Goal: Information Seeking & Learning: Check status

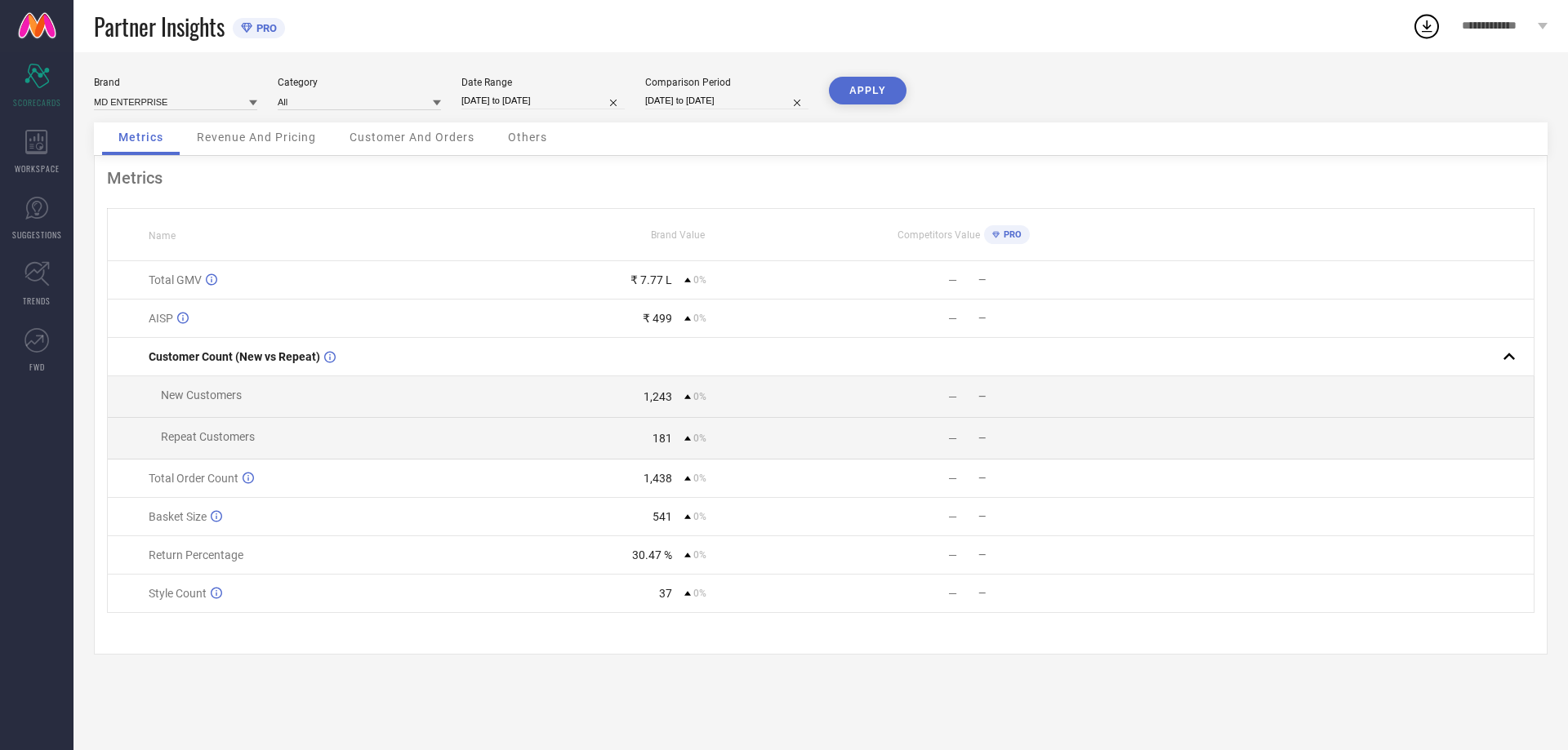
click at [716, 98] on input "[DATE] to [DATE]" at bounding box center [726, 100] width 163 height 17
select select "7"
select select "2025"
select select "8"
select select "2025"
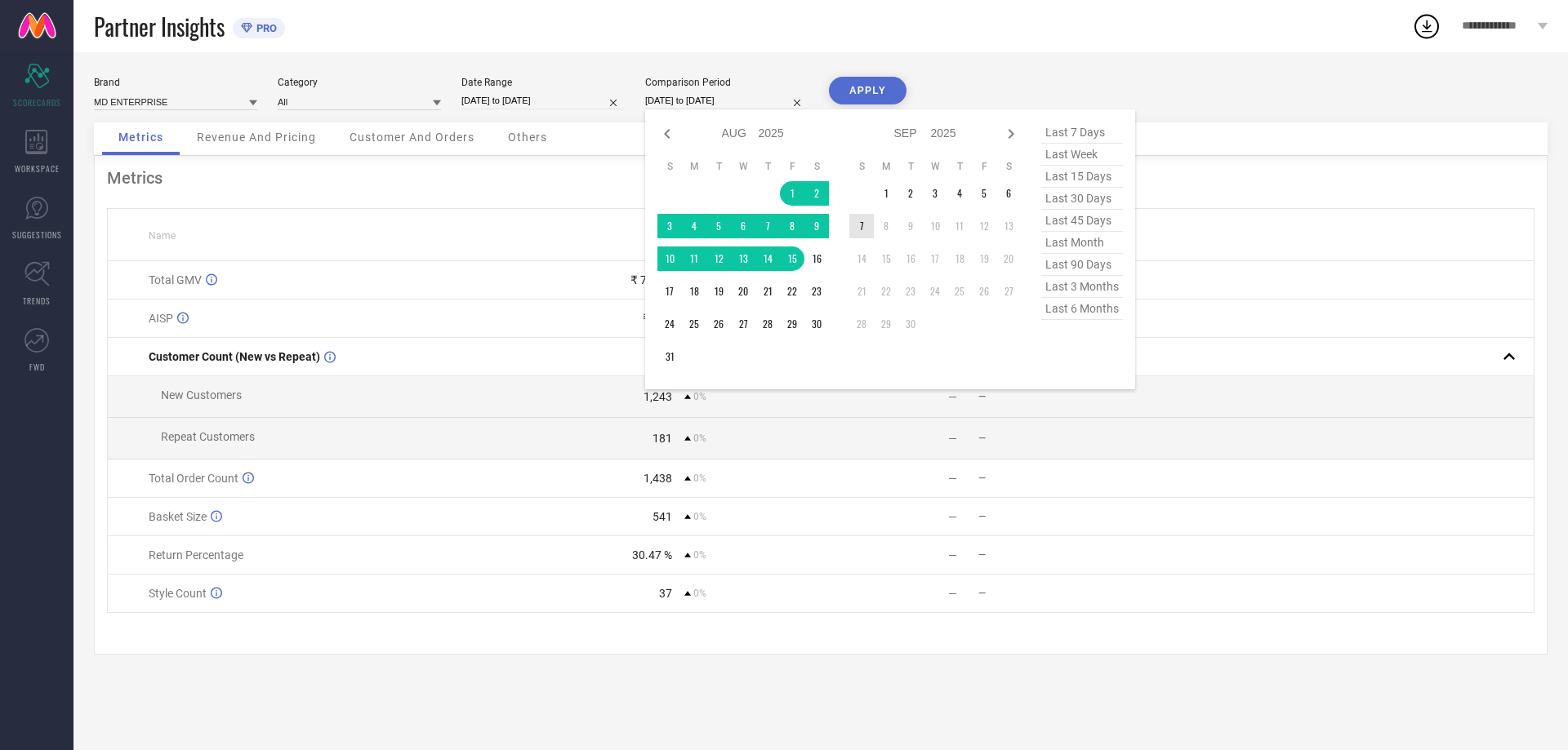
type input "After [DATE]"
click at [864, 232] on td "7" at bounding box center [862, 225] width 25 height 25
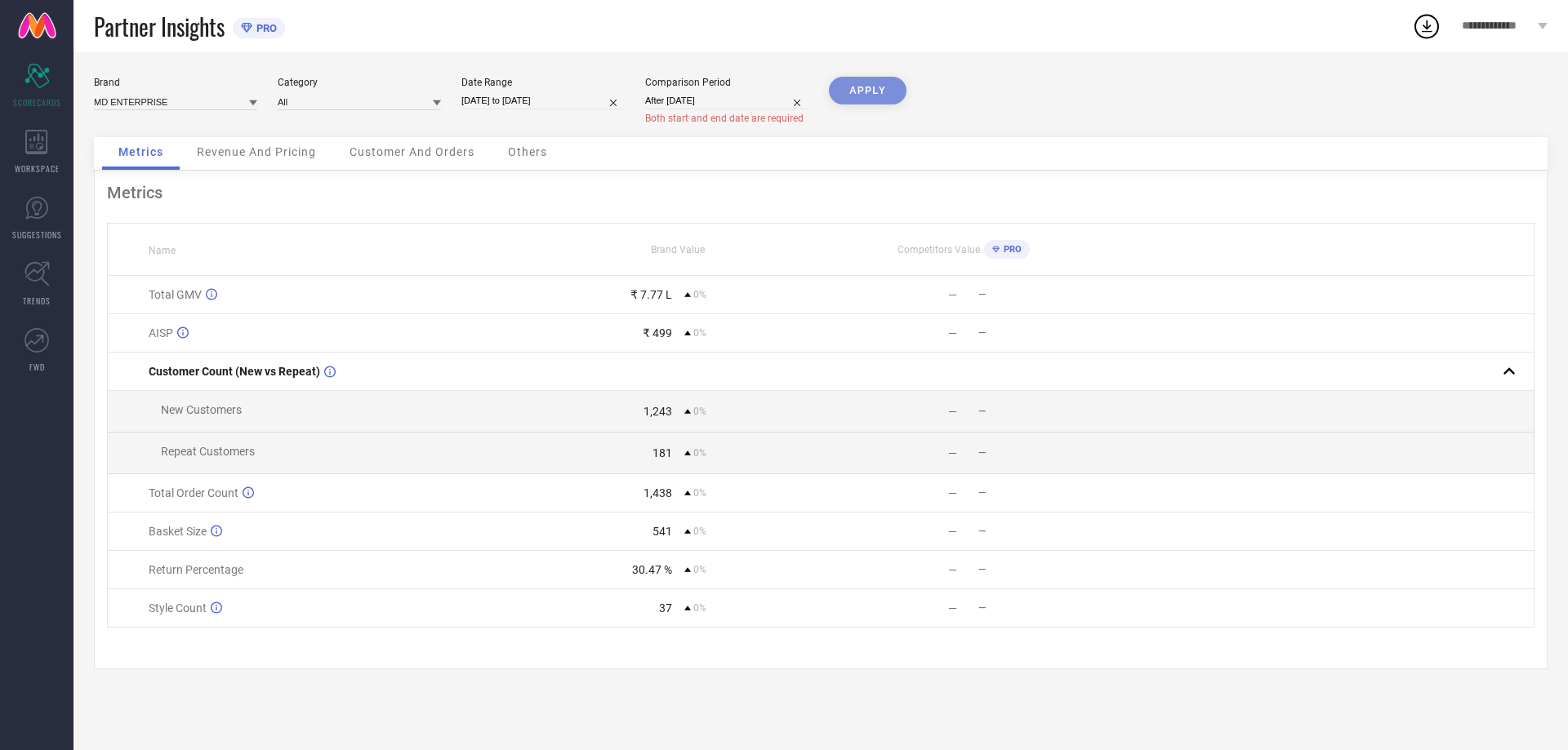
click at [874, 80] on div "APPLY" at bounding box center [867, 106] width 78 height 61
click at [874, 91] on div "APPLY" at bounding box center [867, 106] width 78 height 61
select select "7"
select select "2025"
select select "8"
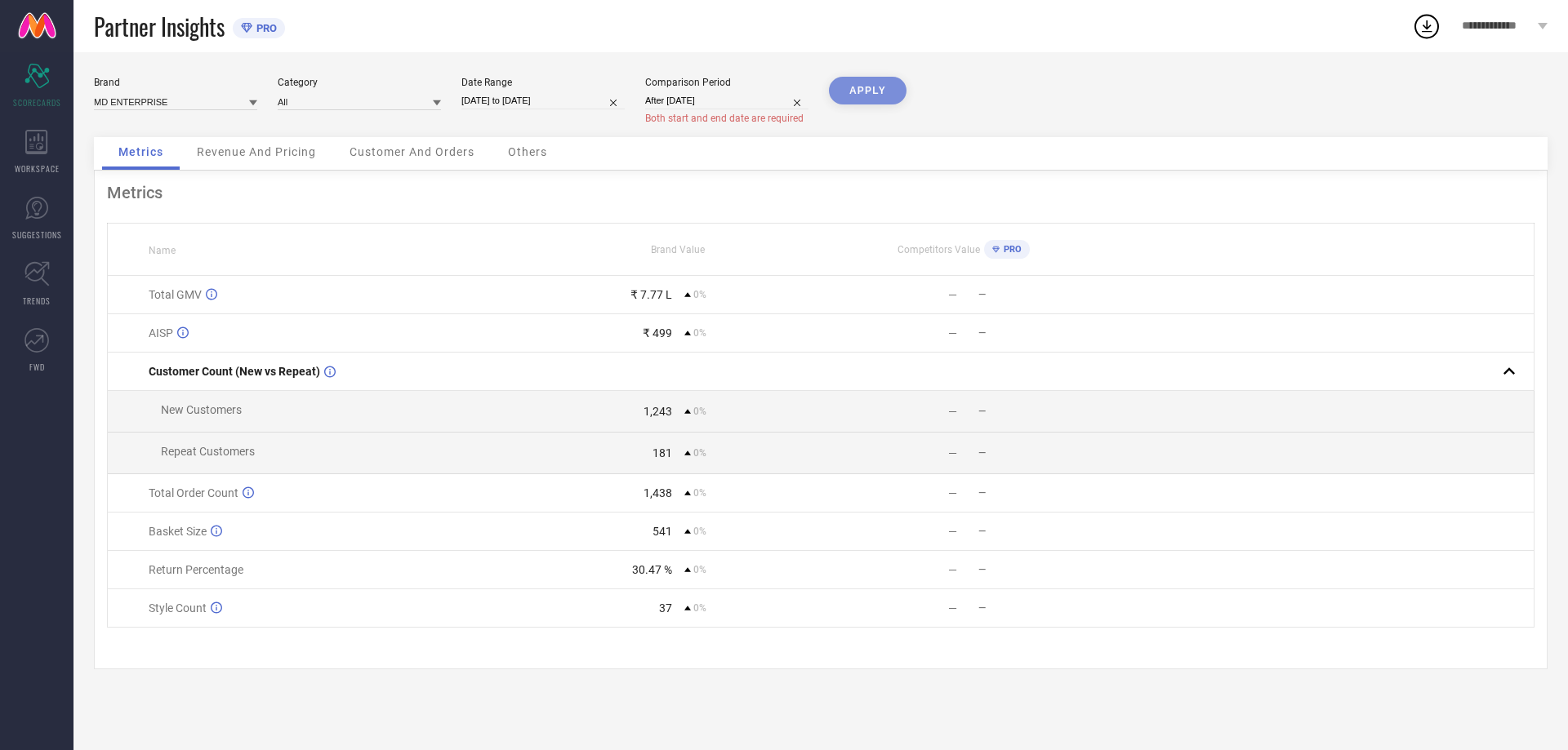
select select "2025"
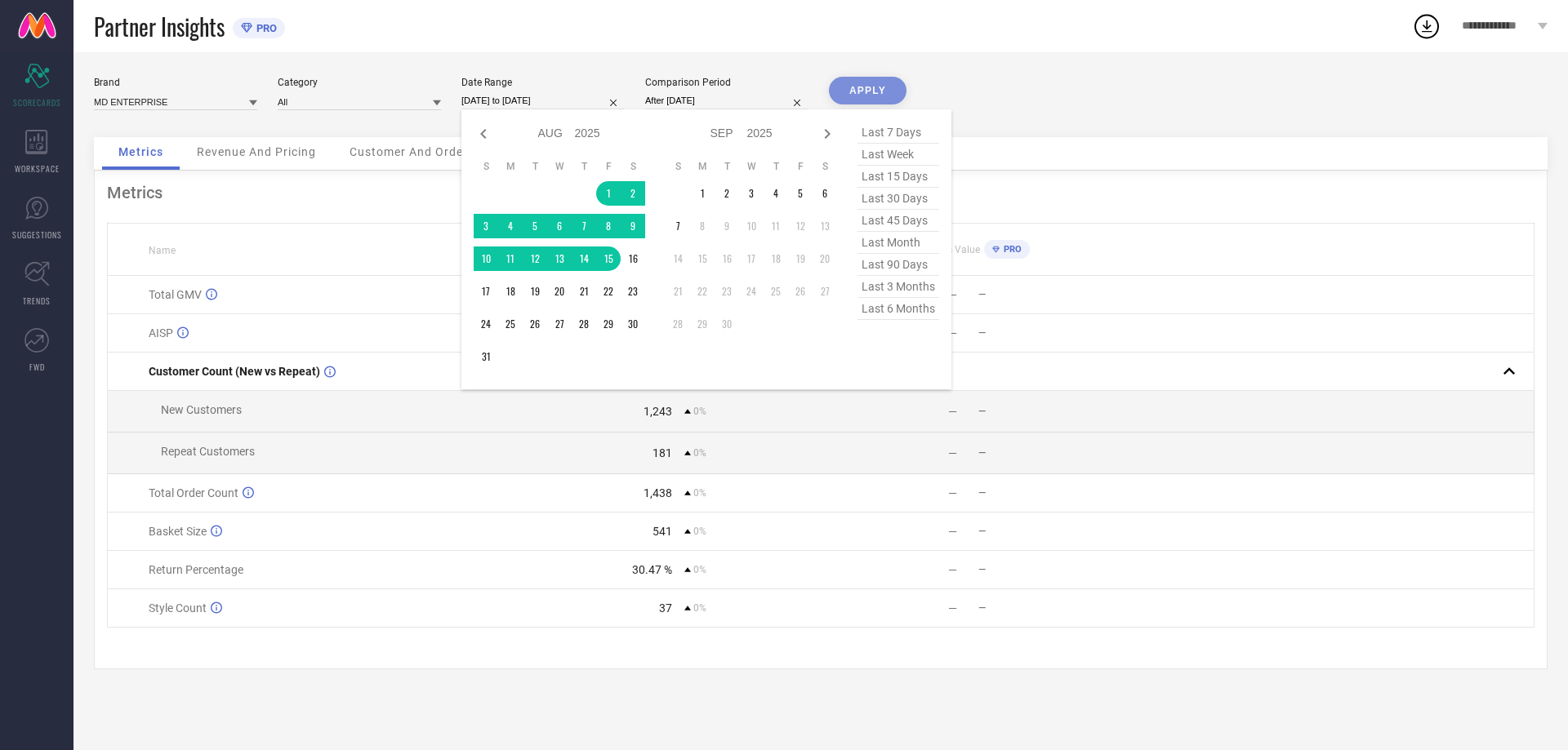
click at [556, 103] on input "[DATE] to [DATE]" at bounding box center [543, 100] width 163 height 17
click at [734, 101] on input "After [DATE]" at bounding box center [726, 100] width 163 height 17
select select "8"
select select "2025"
select select "9"
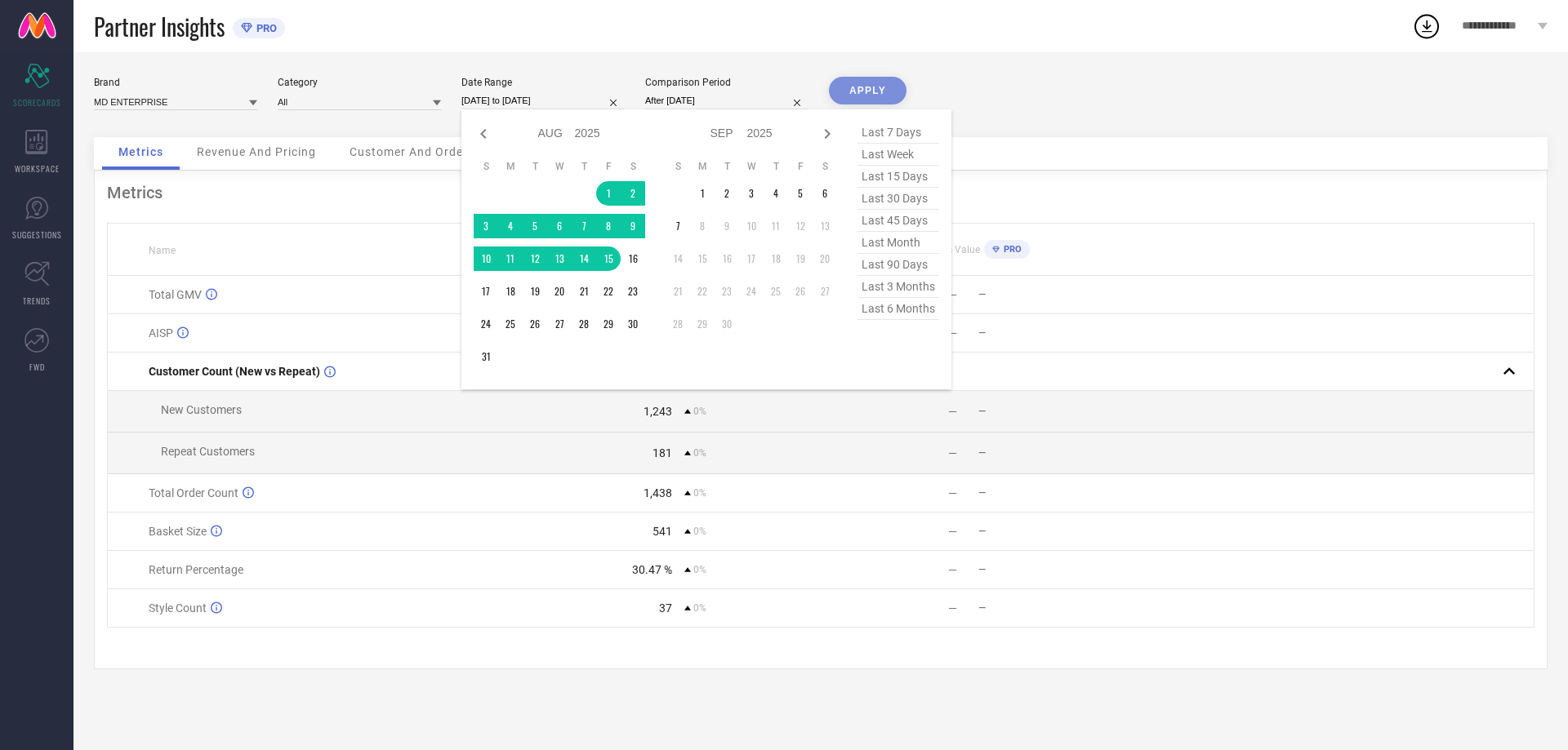
select select "2025"
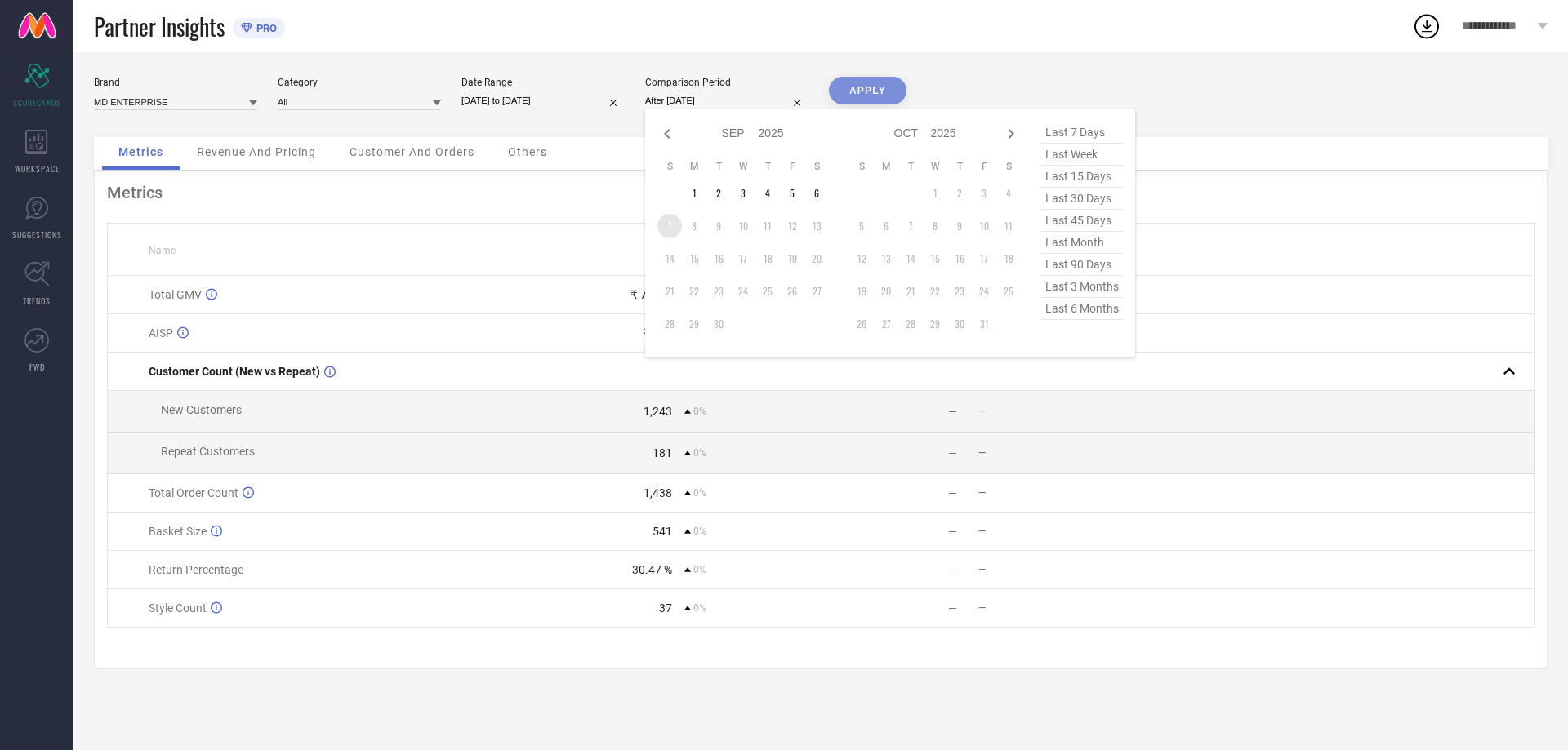
type input "[DATE] to [DATE]"
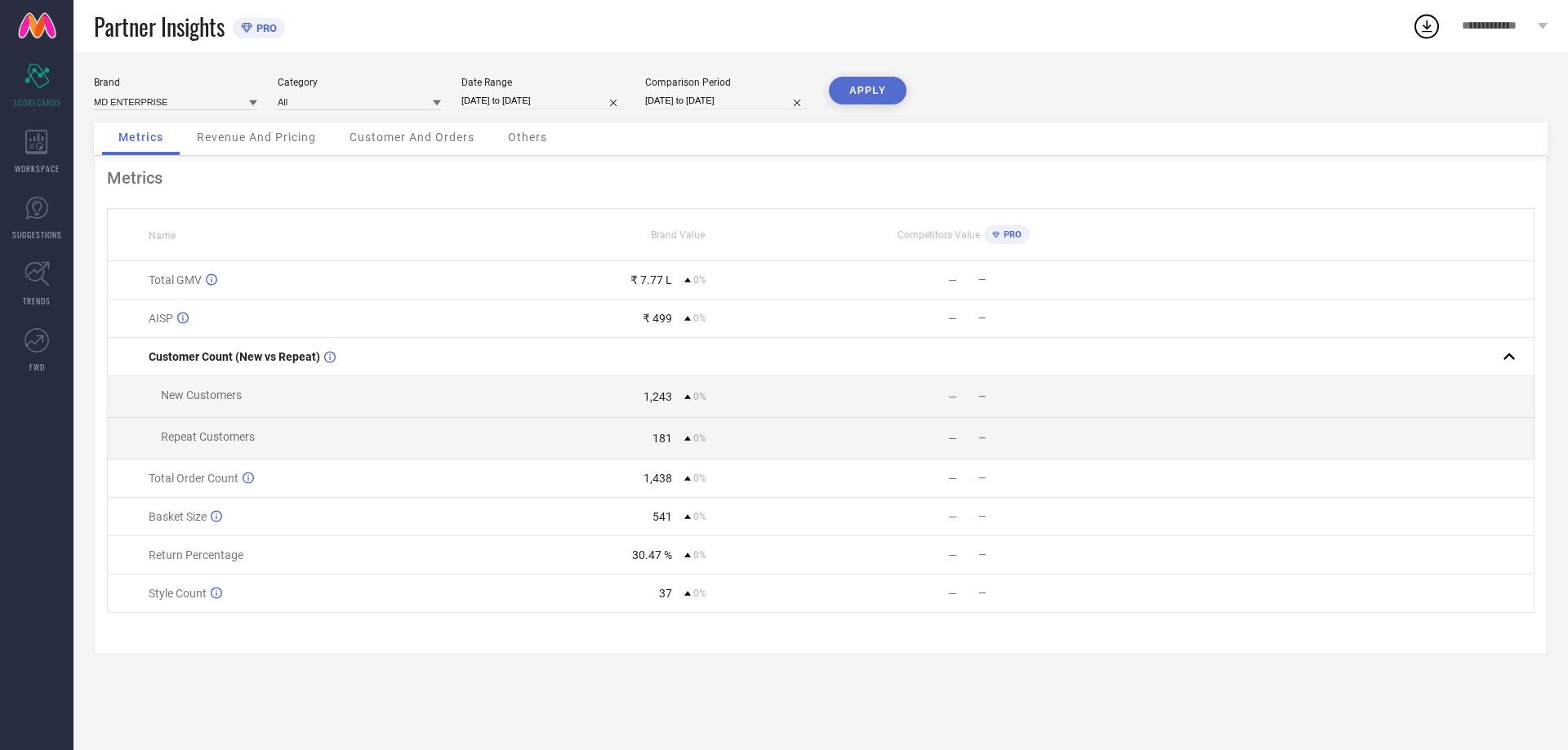
click at [874, 93] on button "APPLY" at bounding box center [867, 90] width 78 height 28
click at [530, 90] on div "Date Range [DATE] to [DATE]" at bounding box center [543, 93] width 163 height 34
select select "7"
select select "2025"
select select "8"
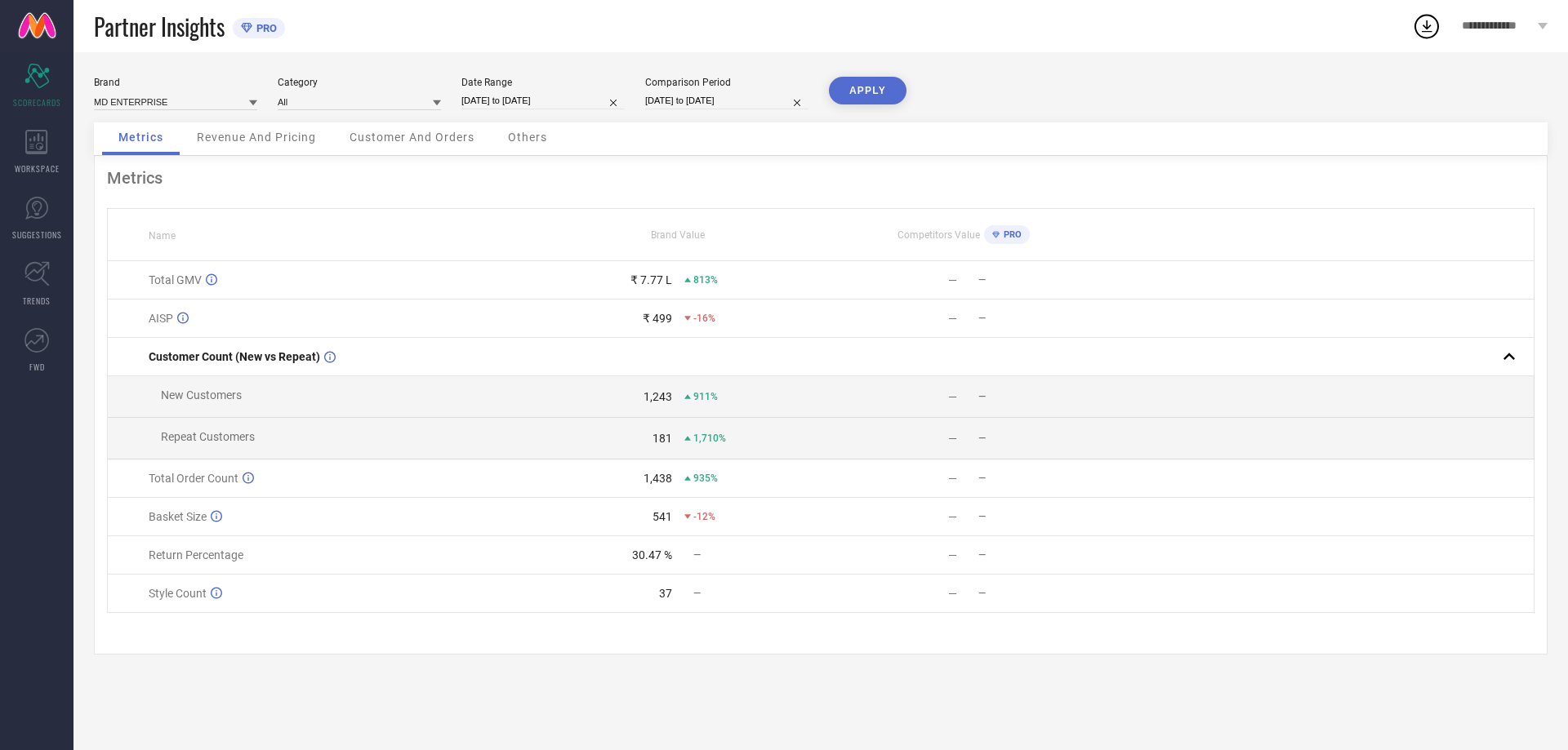
select select "2025"
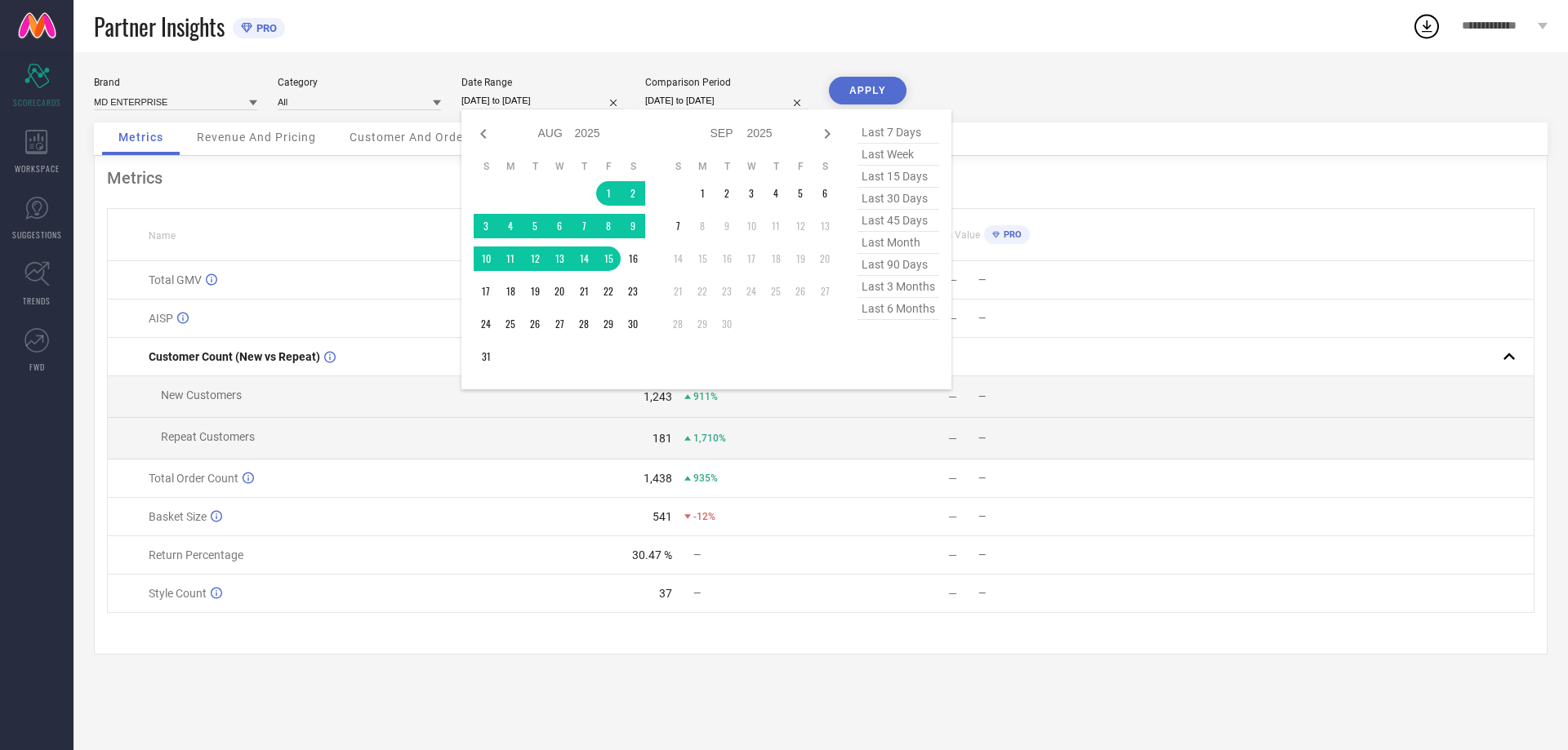
click at [532, 99] on input "[DATE] to [DATE]" at bounding box center [543, 100] width 163 height 17
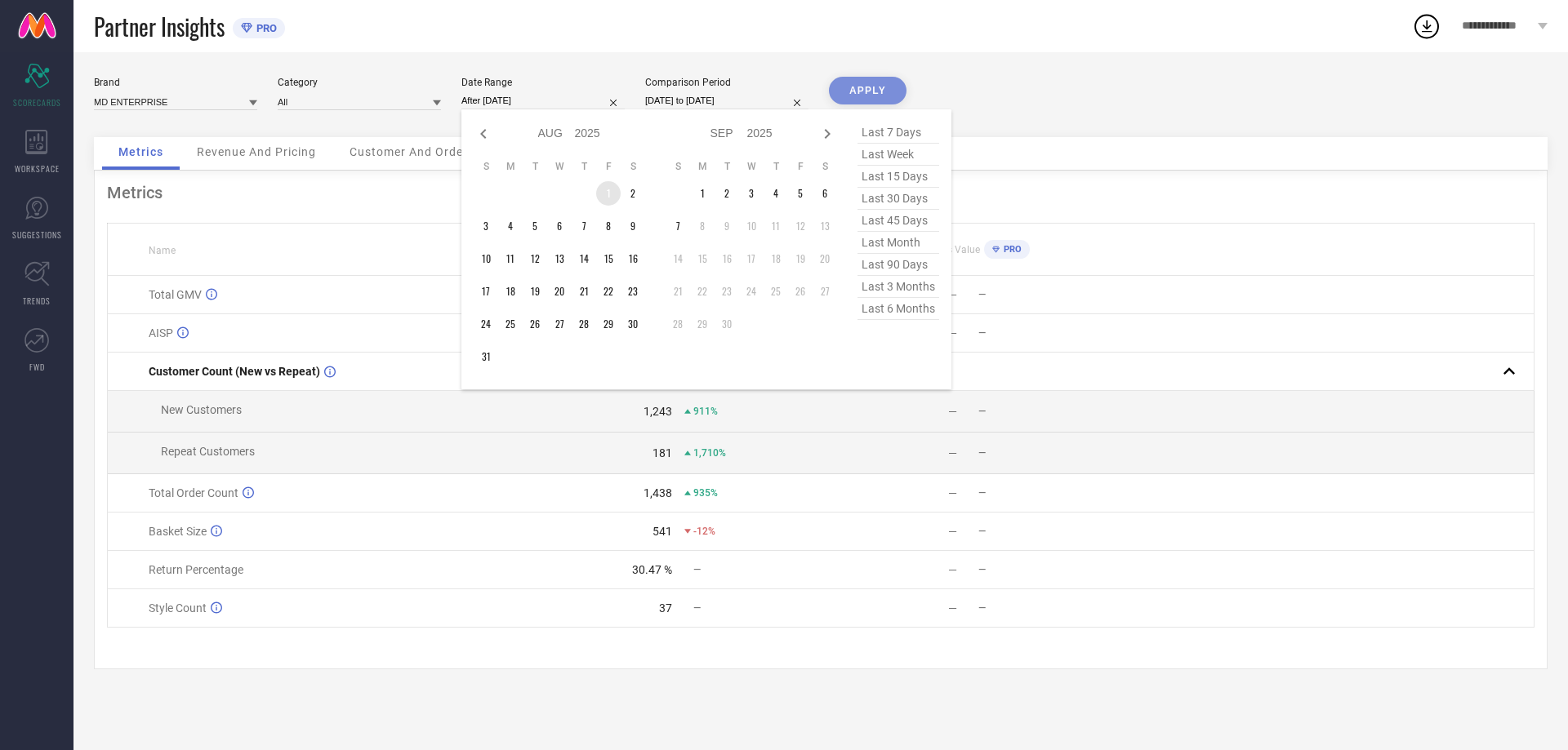
click at [603, 186] on td "1" at bounding box center [608, 193] width 25 height 25
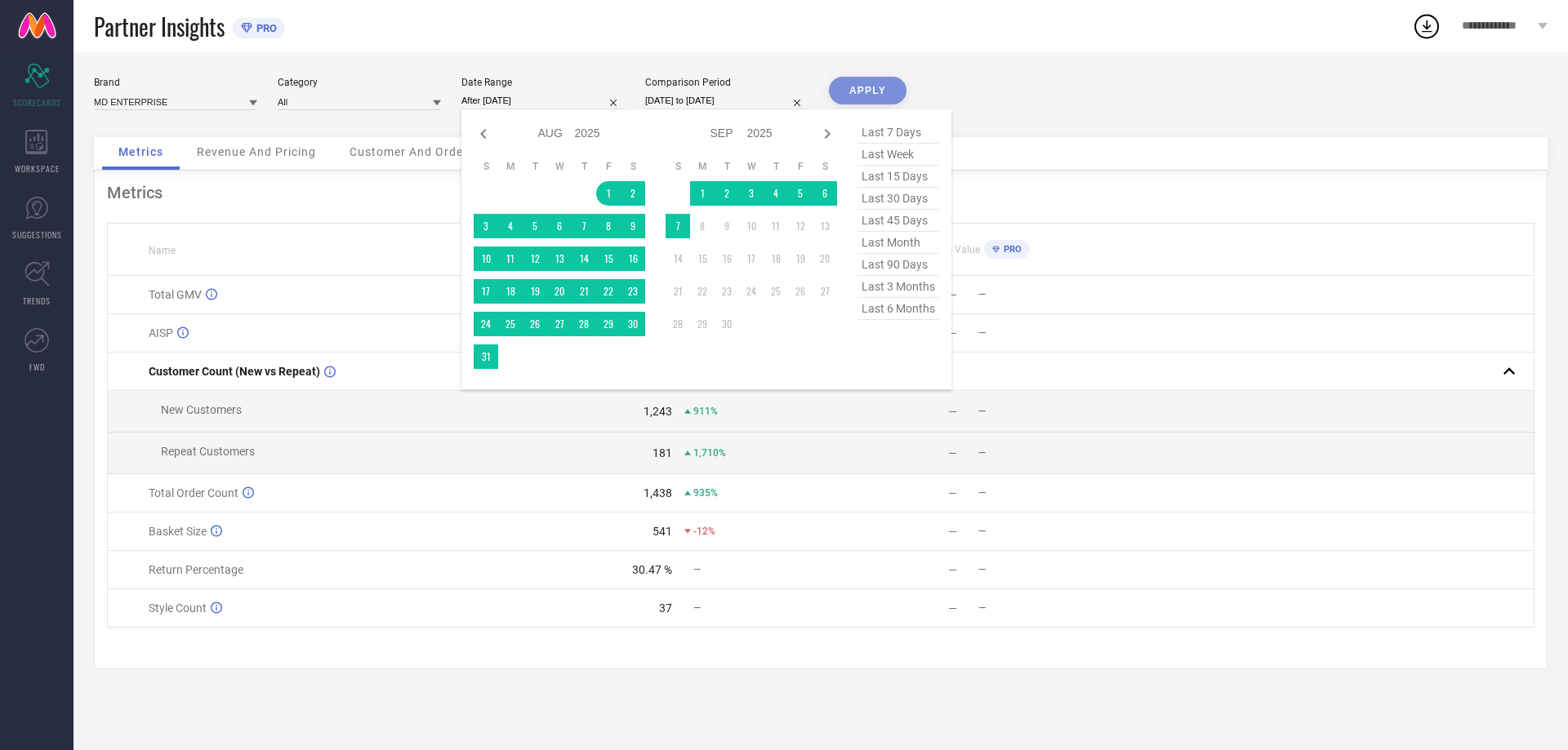
type input "[DATE] to [DATE]"
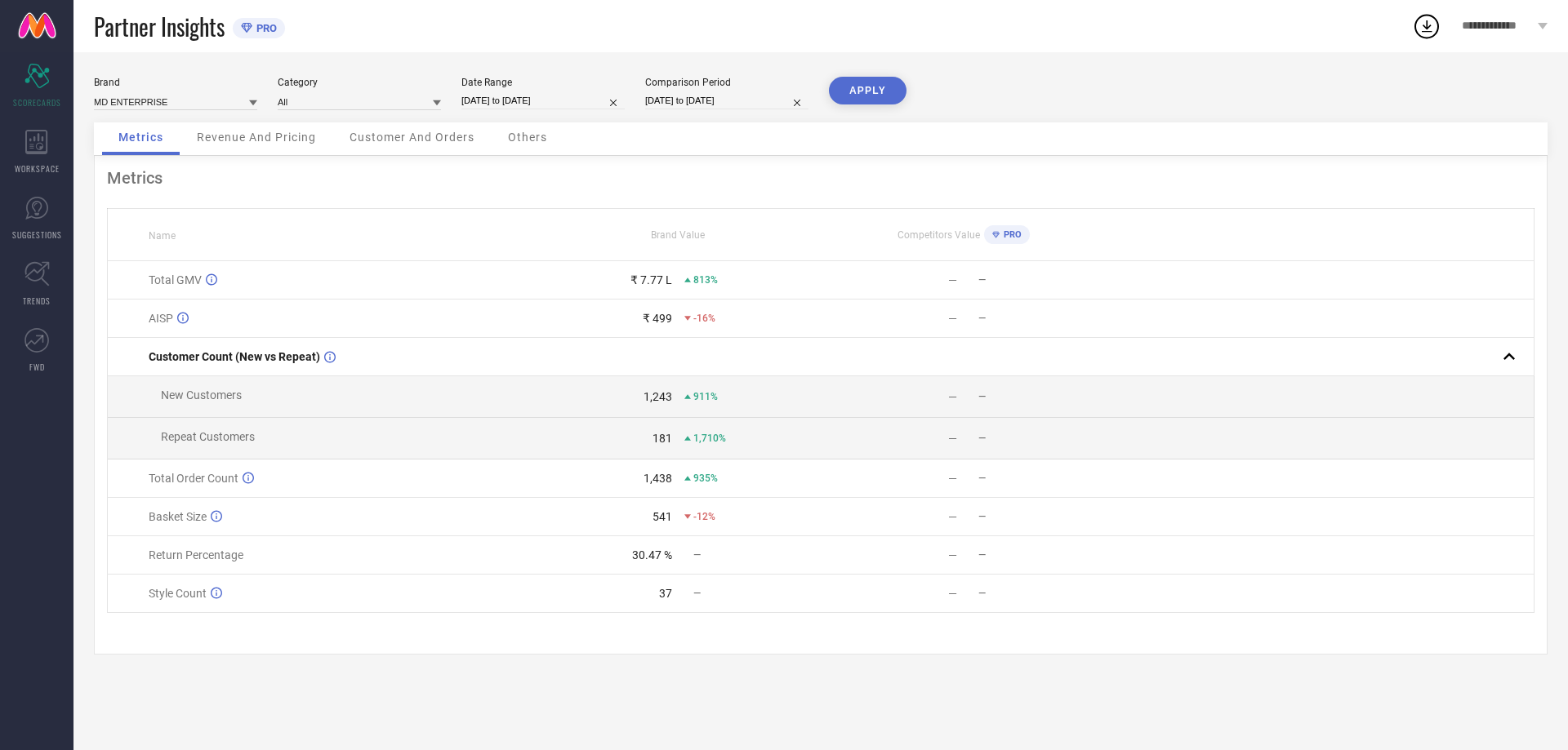
click at [725, 94] on input "[DATE] to [DATE]" at bounding box center [726, 100] width 163 height 17
select select "8"
select select "2025"
select select "9"
select select "2025"
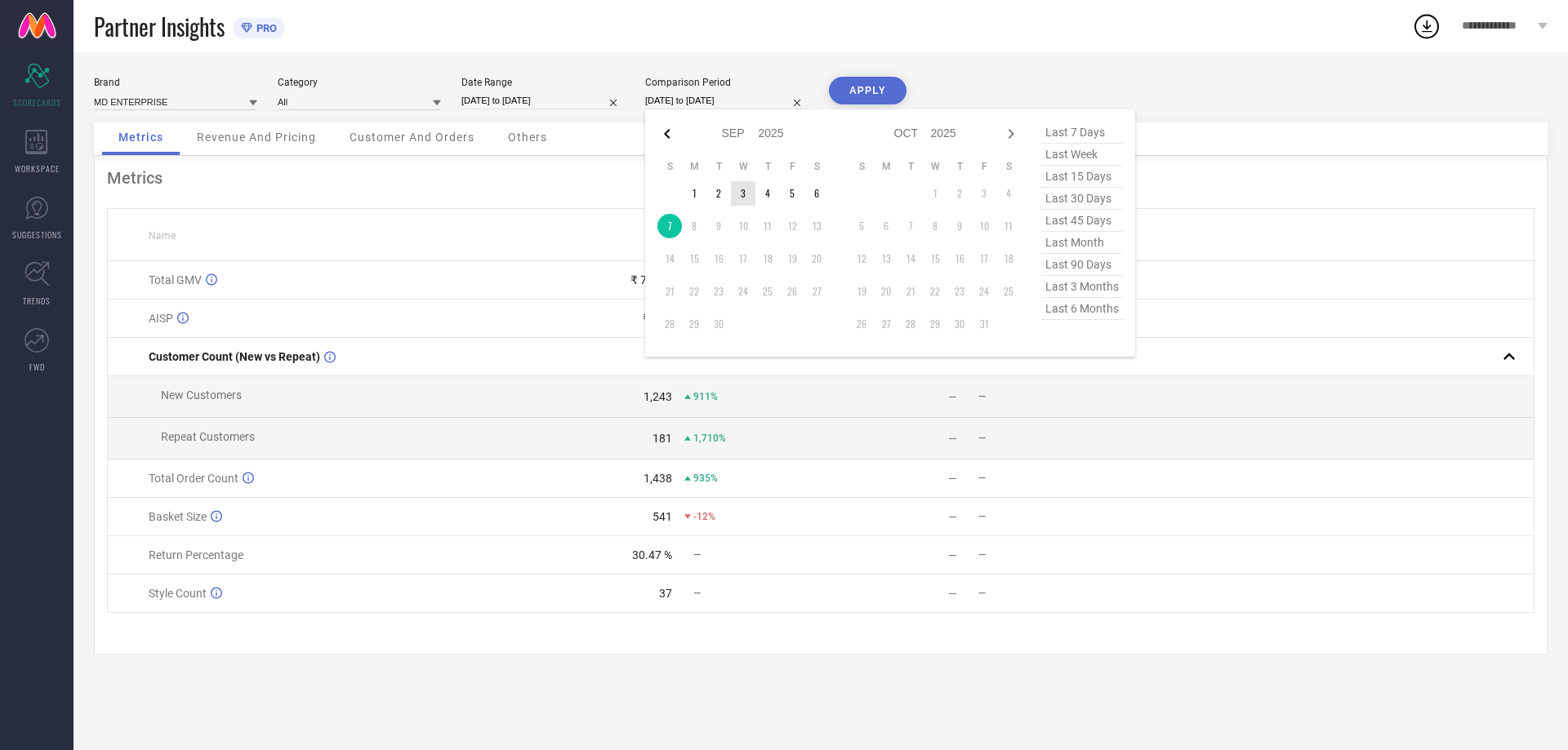
click at [670, 143] on icon at bounding box center [668, 134] width 20 height 20
select select "7"
select select "2025"
select select "8"
select select "2025"
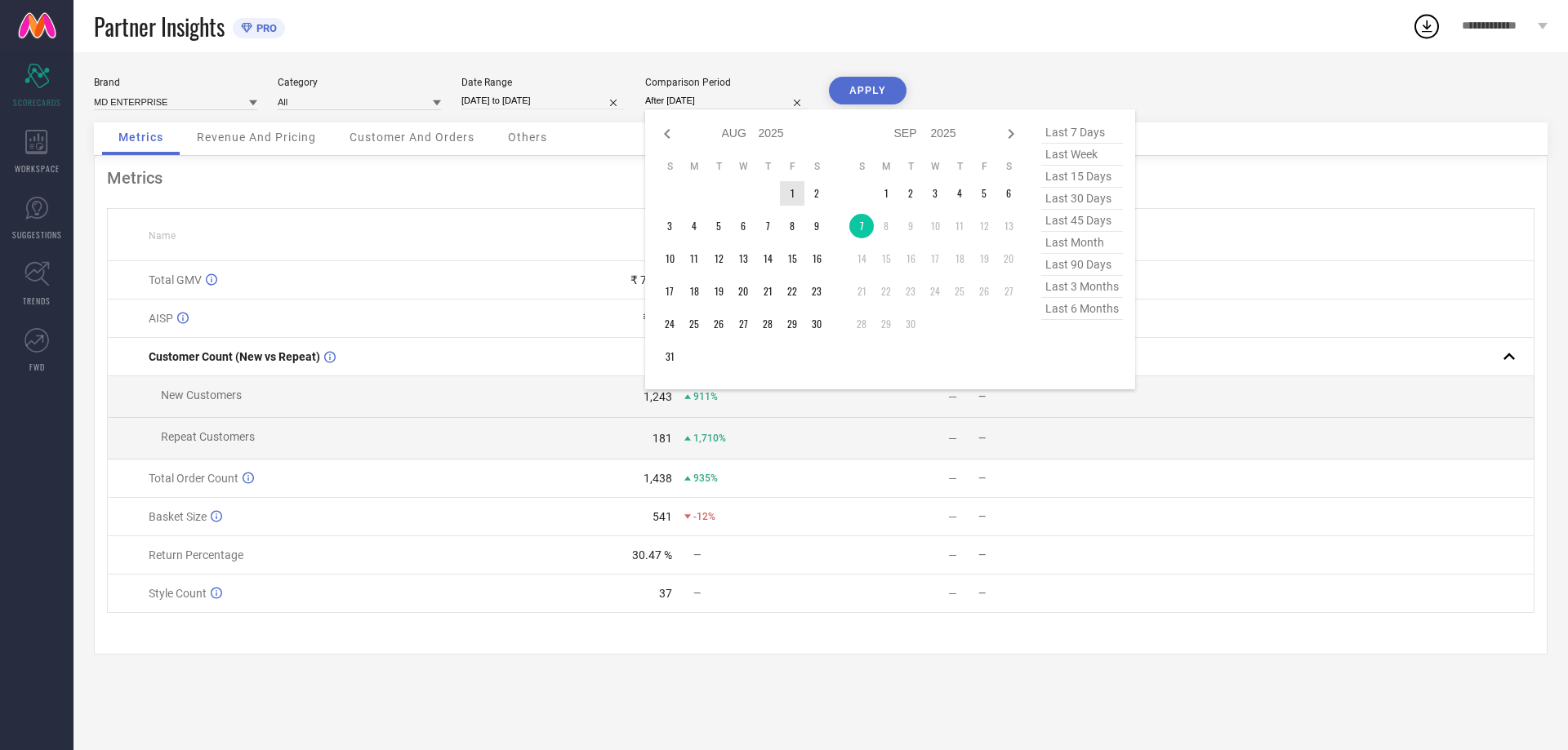
click at [788, 191] on td "1" at bounding box center [792, 193] width 25 height 25
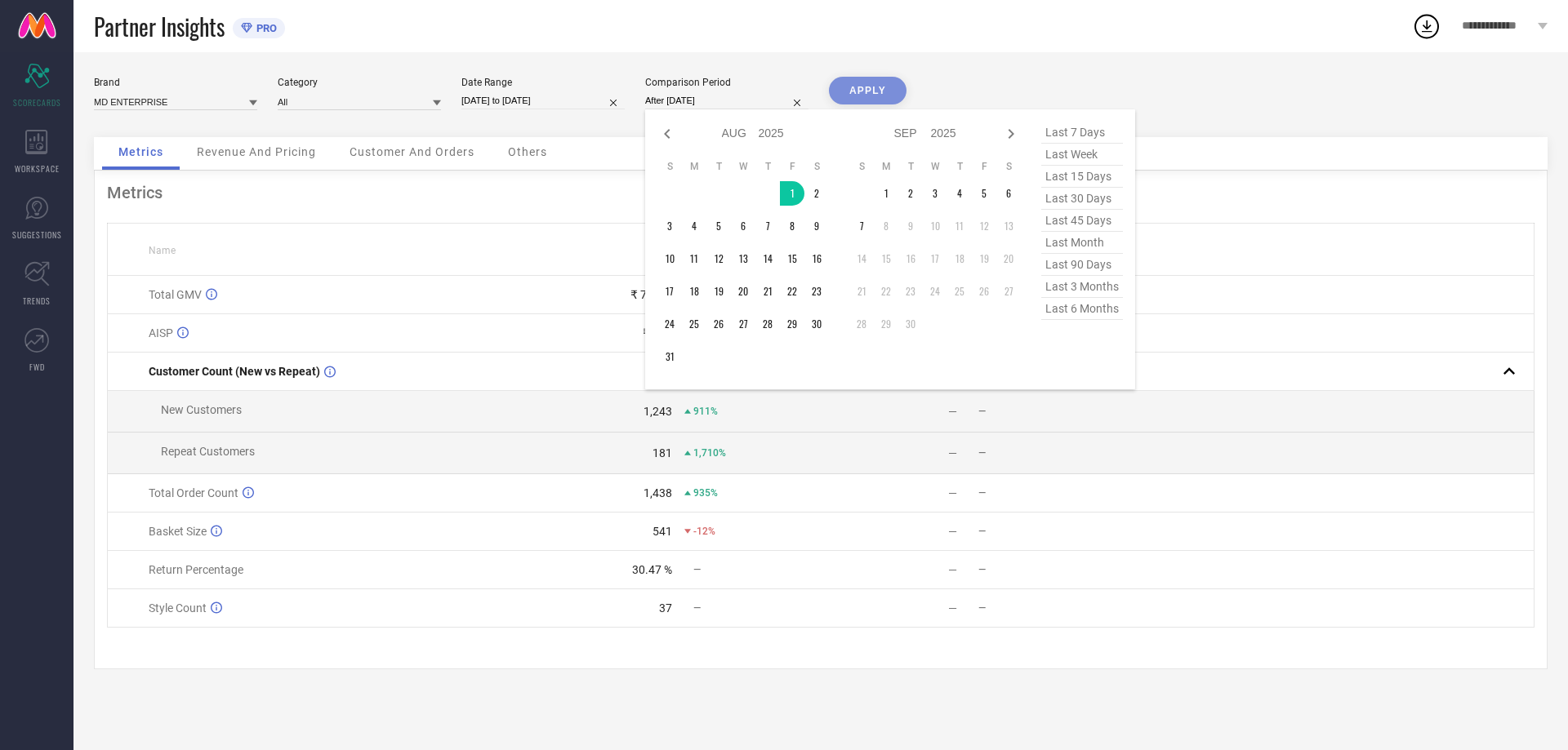
type input "[DATE] to [DATE]"
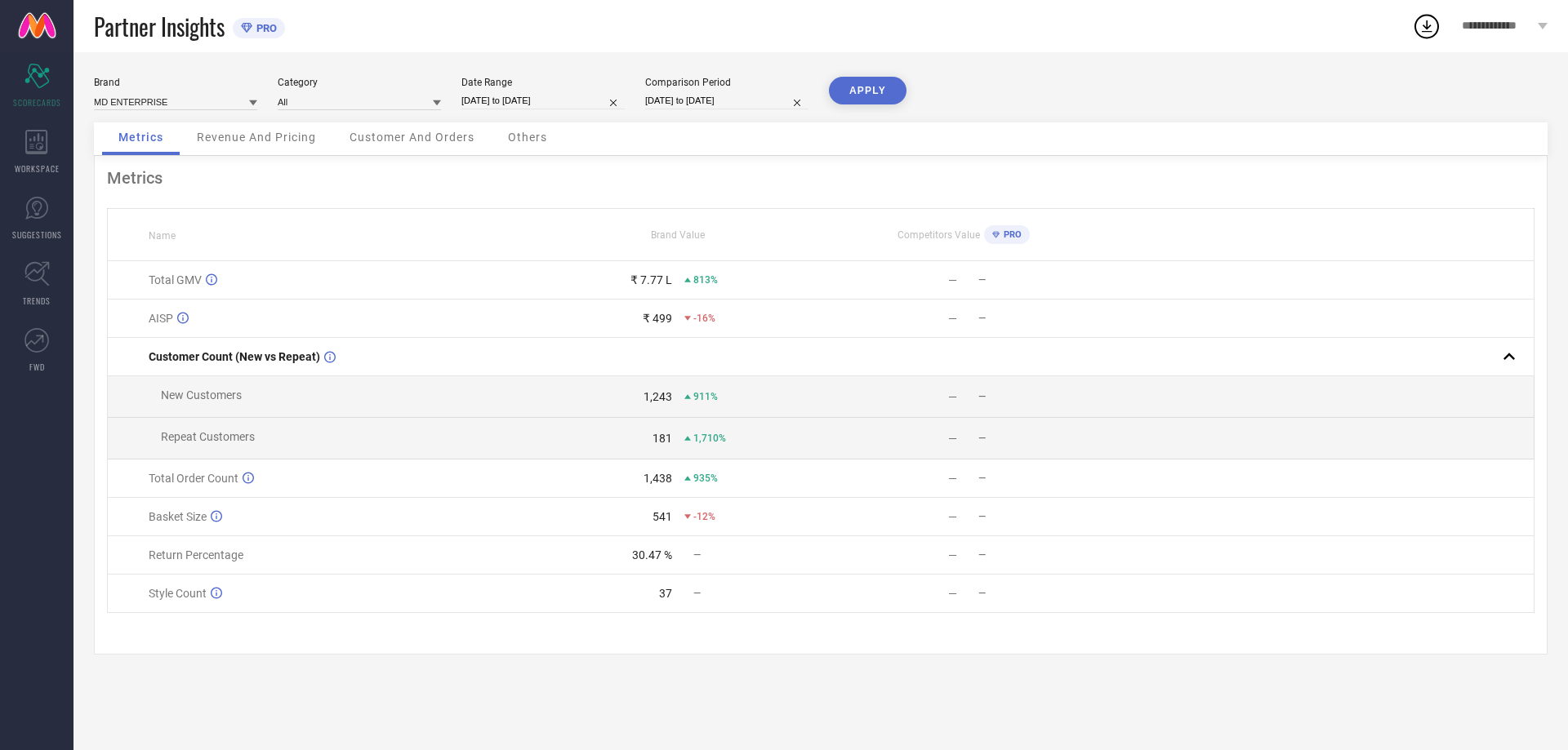
click at [889, 100] on button "APPLY" at bounding box center [867, 90] width 78 height 28
select select "7"
select select "2025"
select select "8"
select select "2025"
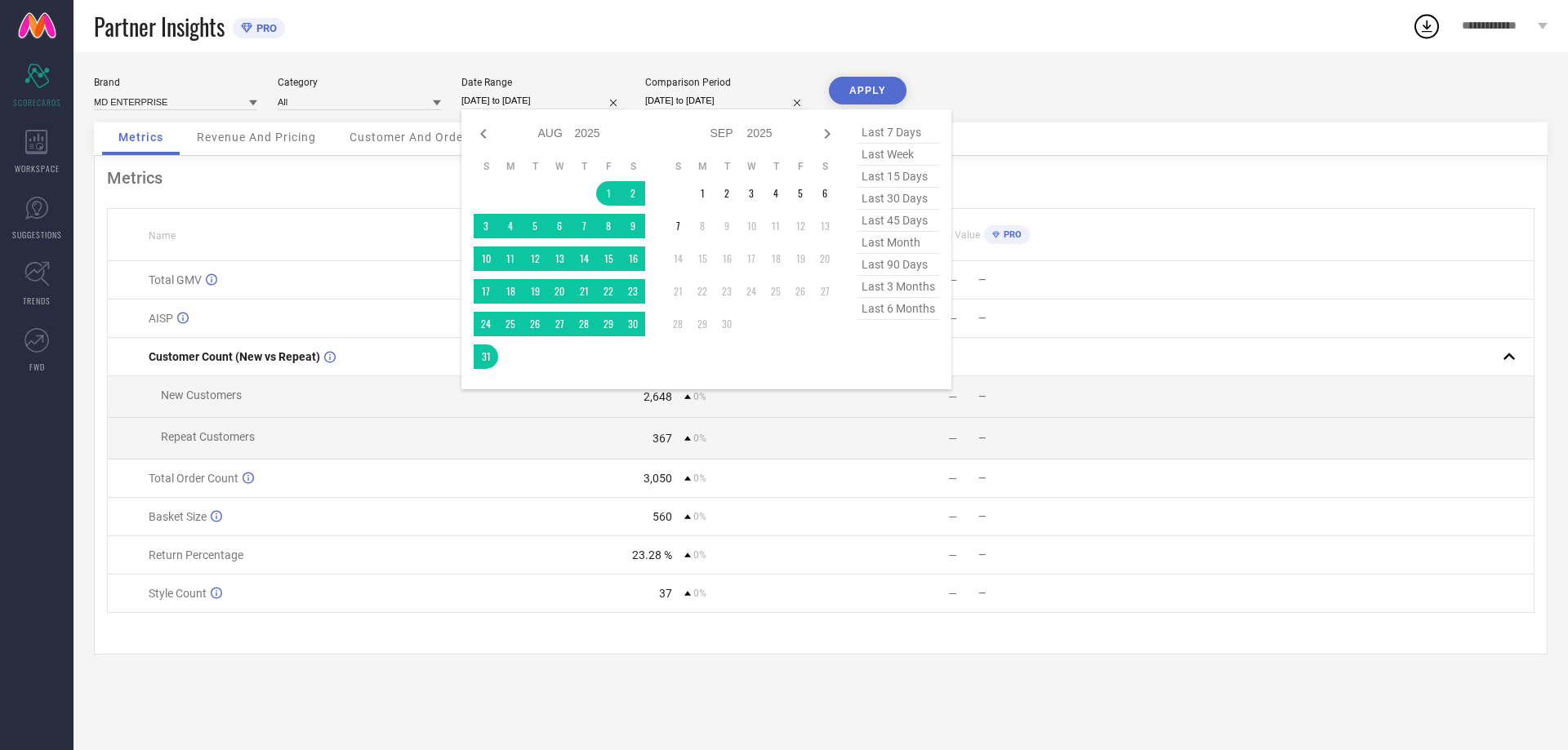
click at [499, 99] on input "[DATE] to [DATE]" at bounding box center [543, 100] width 163 height 17
click at [610, 200] on td "1" at bounding box center [608, 193] width 25 height 25
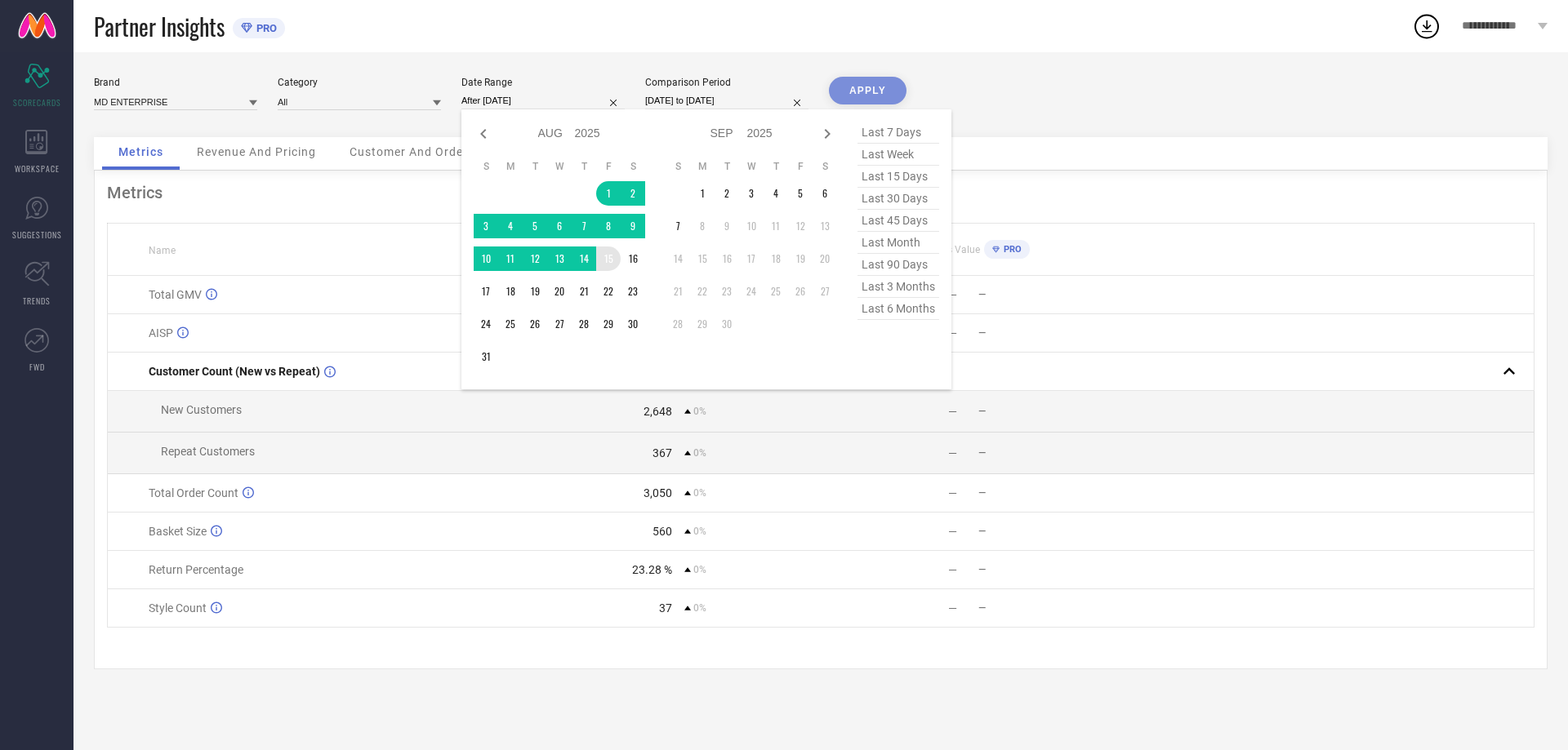
type input "[DATE] to [DATE]"
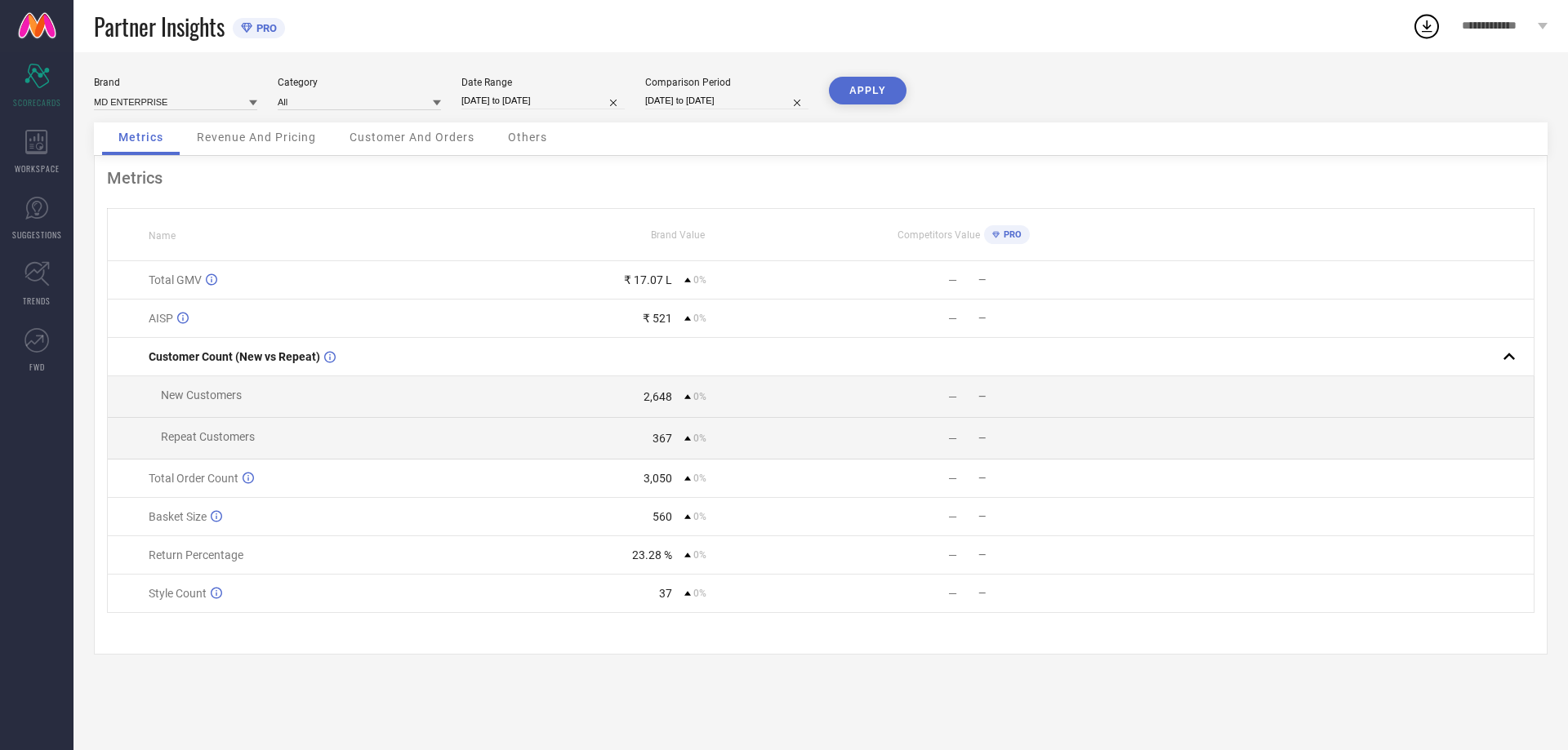
click at [857, 89] on button "APPLY" at bounding box center [867, 90] width 78 height 28
click at [726, 110] on div "Brand MD ENTERPRISE Category All Date Range [DATE] to [DATE] Comparison Period …" at bounding box center [821, 99] width 1454 height 46
click at [722, 105] on input "[DATE] to [DATE]" at bounding box center [726, 100] width 163 height 17
select select "7"
select select "2025"
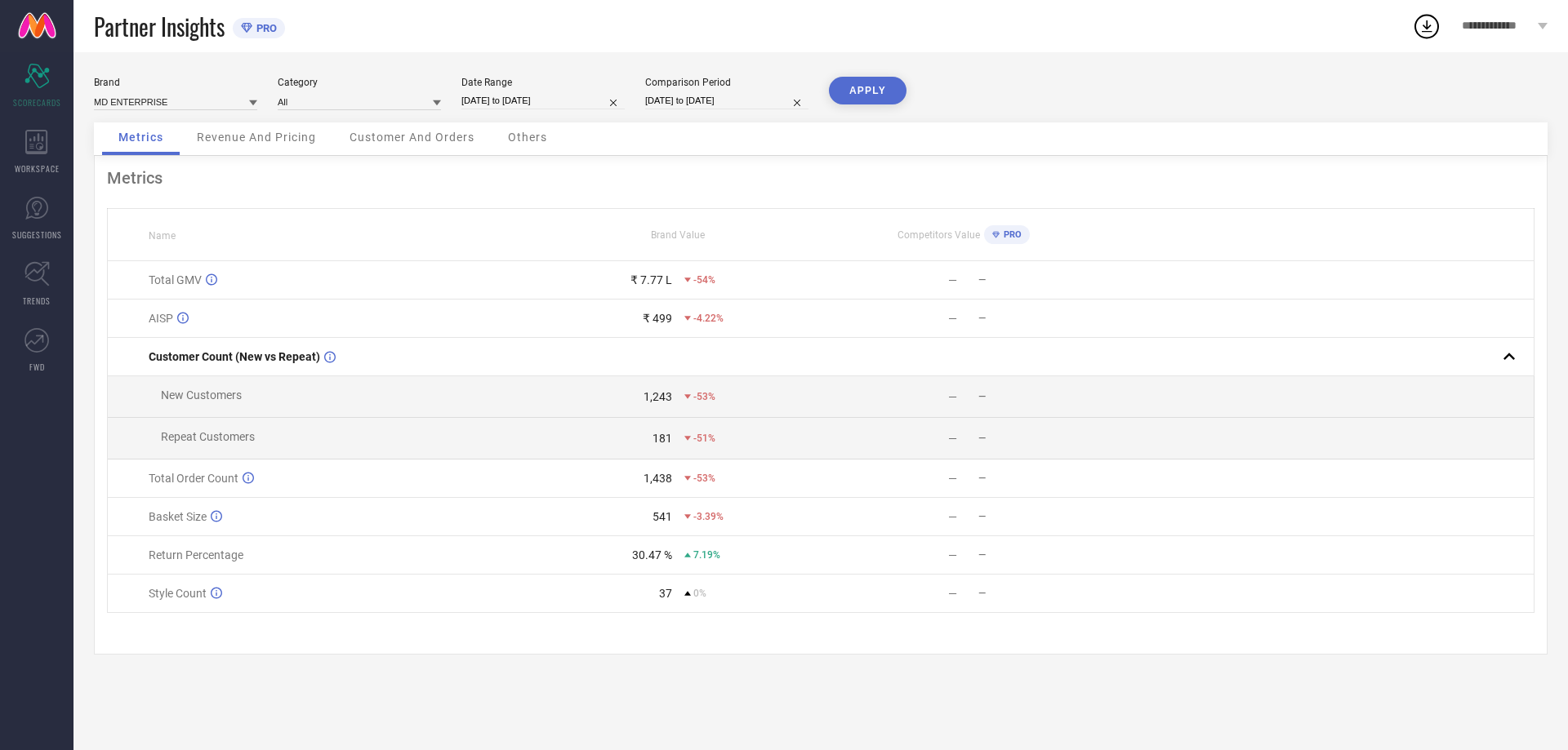
select select "8"
select select "2025"
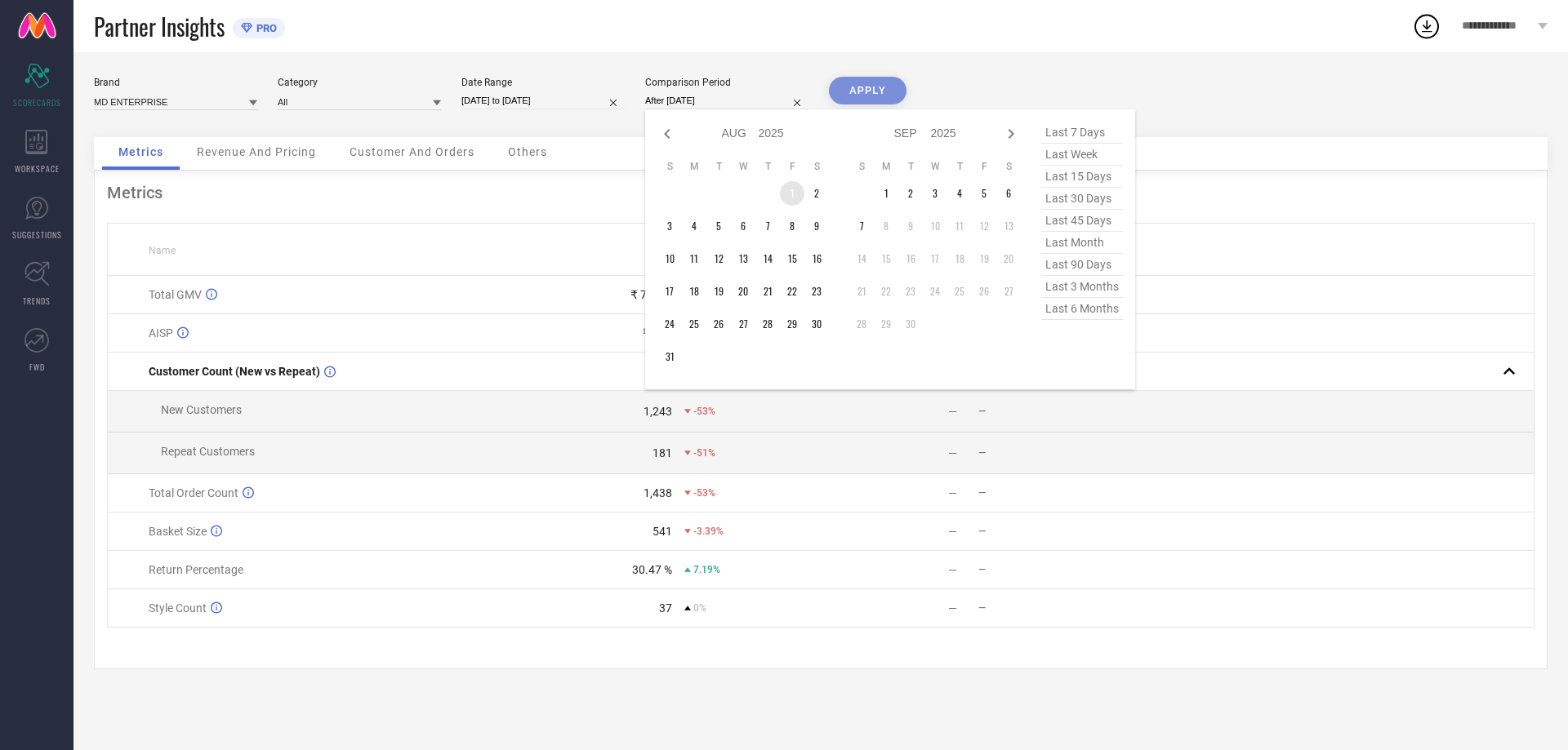
click at [788, 191] on td "1" at bounding box center [792, 193] width 25 height 25
type input "[DATE] to [DATE]"
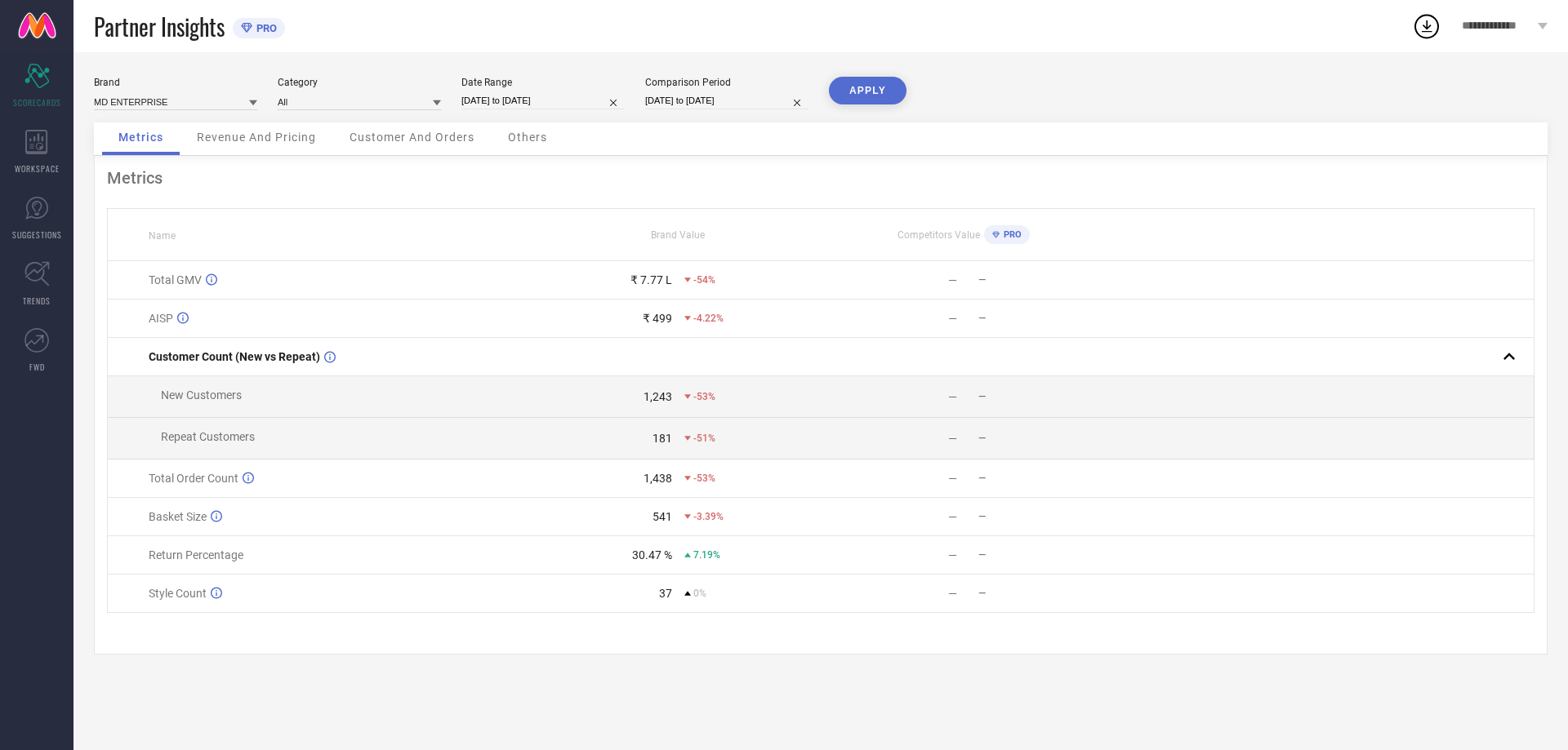
click at [855, 81] on button "APPLY" at bounding box center [867, 90] width 78 height 28
select select "7"
select select "2025"
select select "8"
select select "2025"
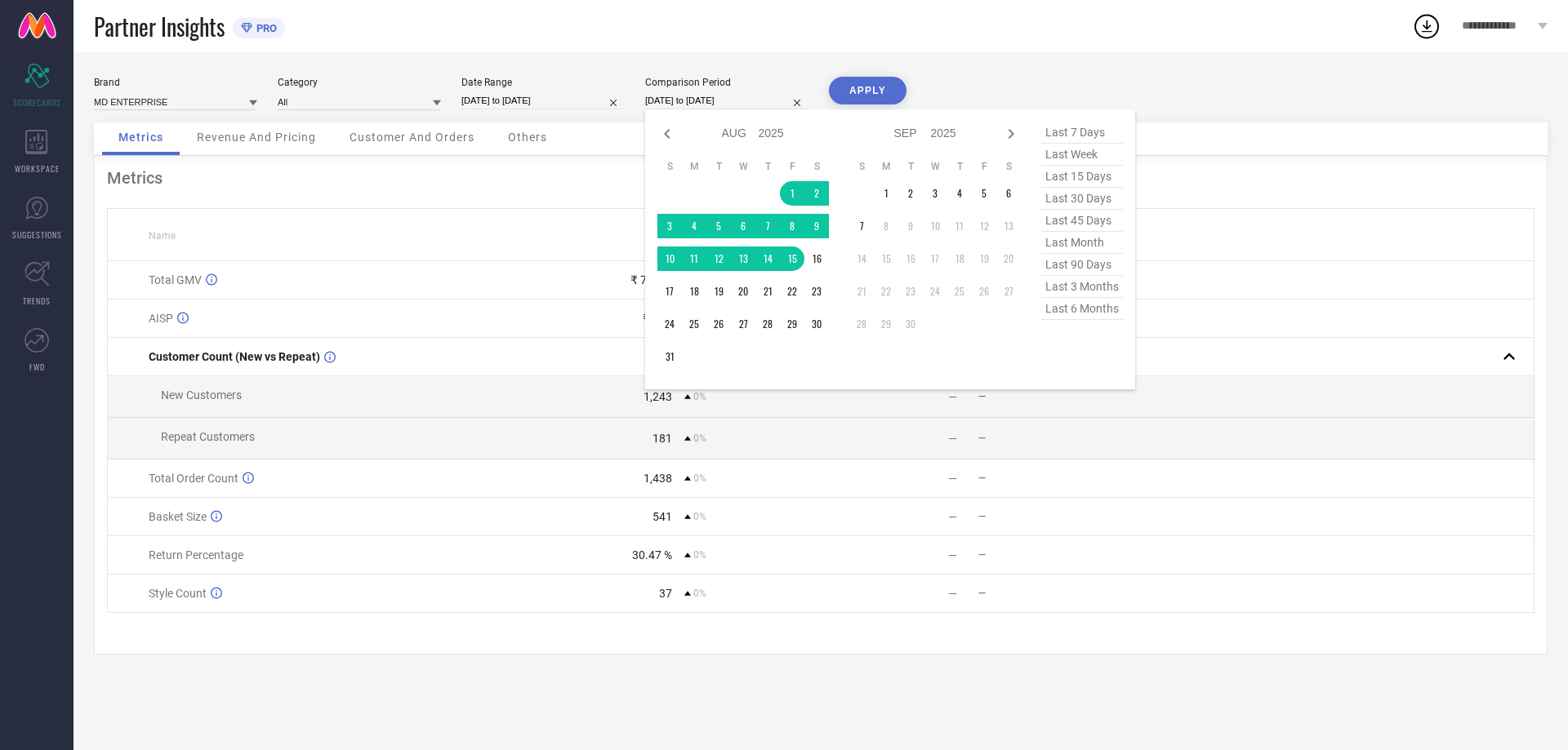
click at [707, 104] on input "[DATE] to [DATE]" at bounding box center [726, 100] width 163 height 17
click at [660, 124] on icon at bounding box center [668, 134] width 20 height 20
select select "6"
select select "2025"
select select "7"
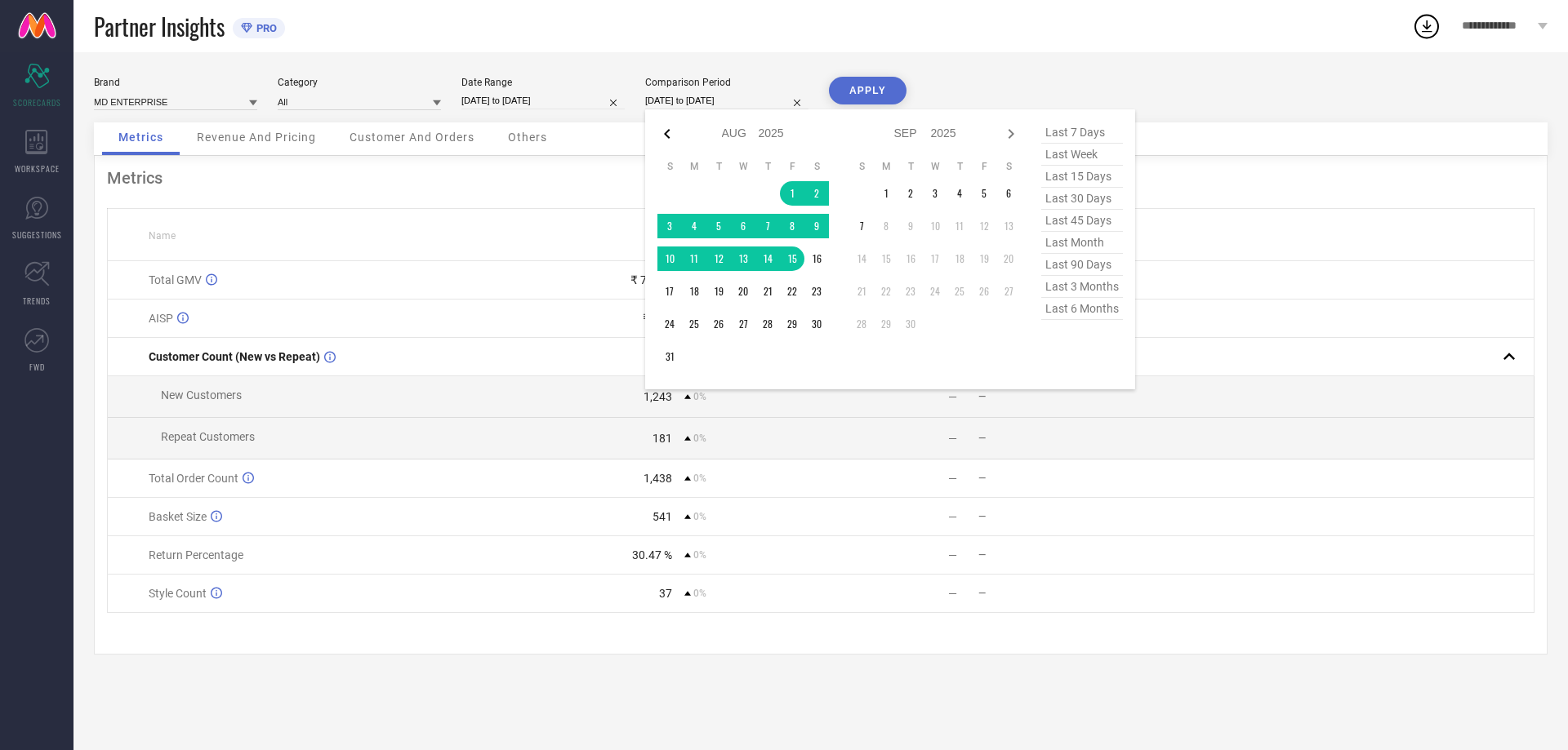
select select "2025"
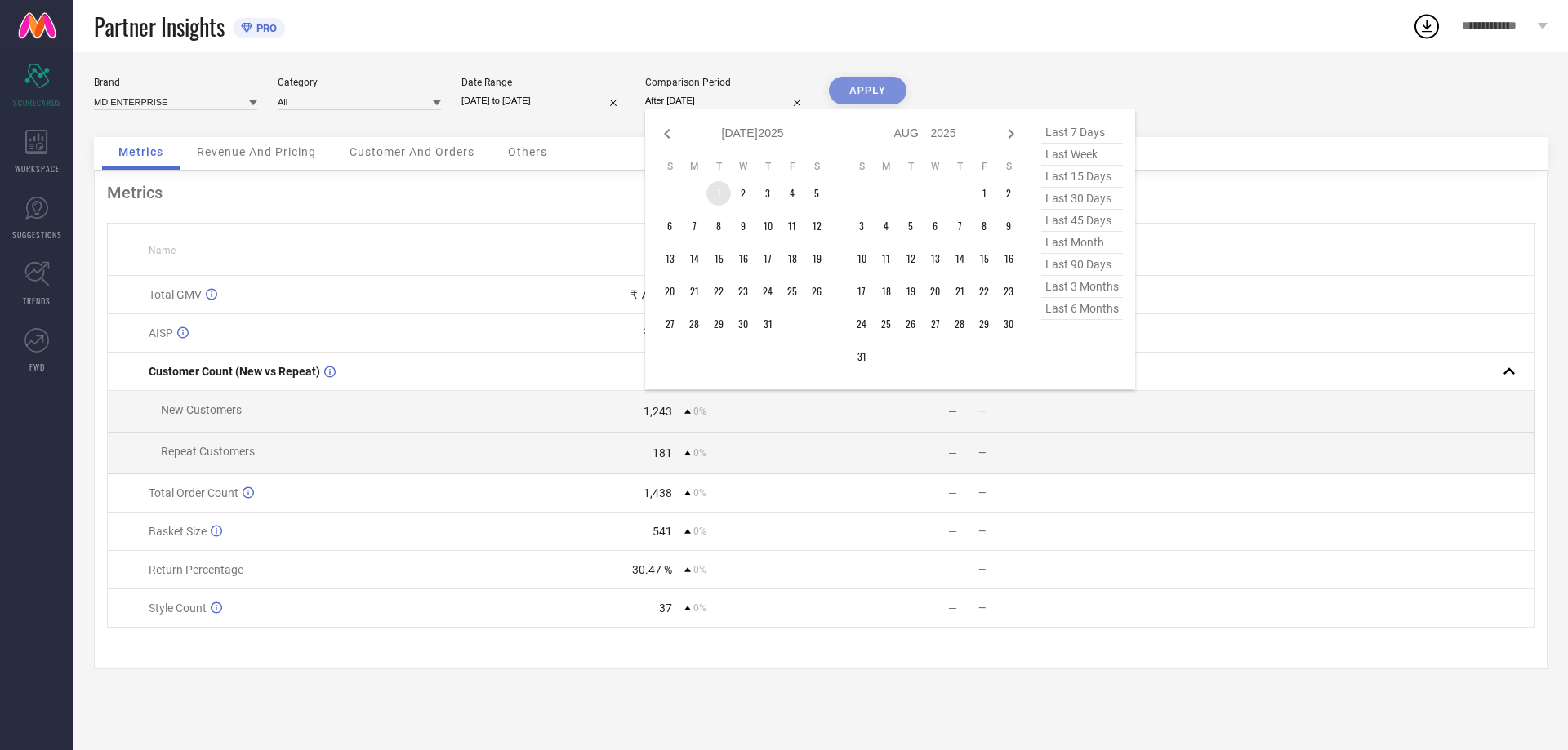
click at [713, 193] on td "1" at bounding box center [718, 193] width 25 height 25
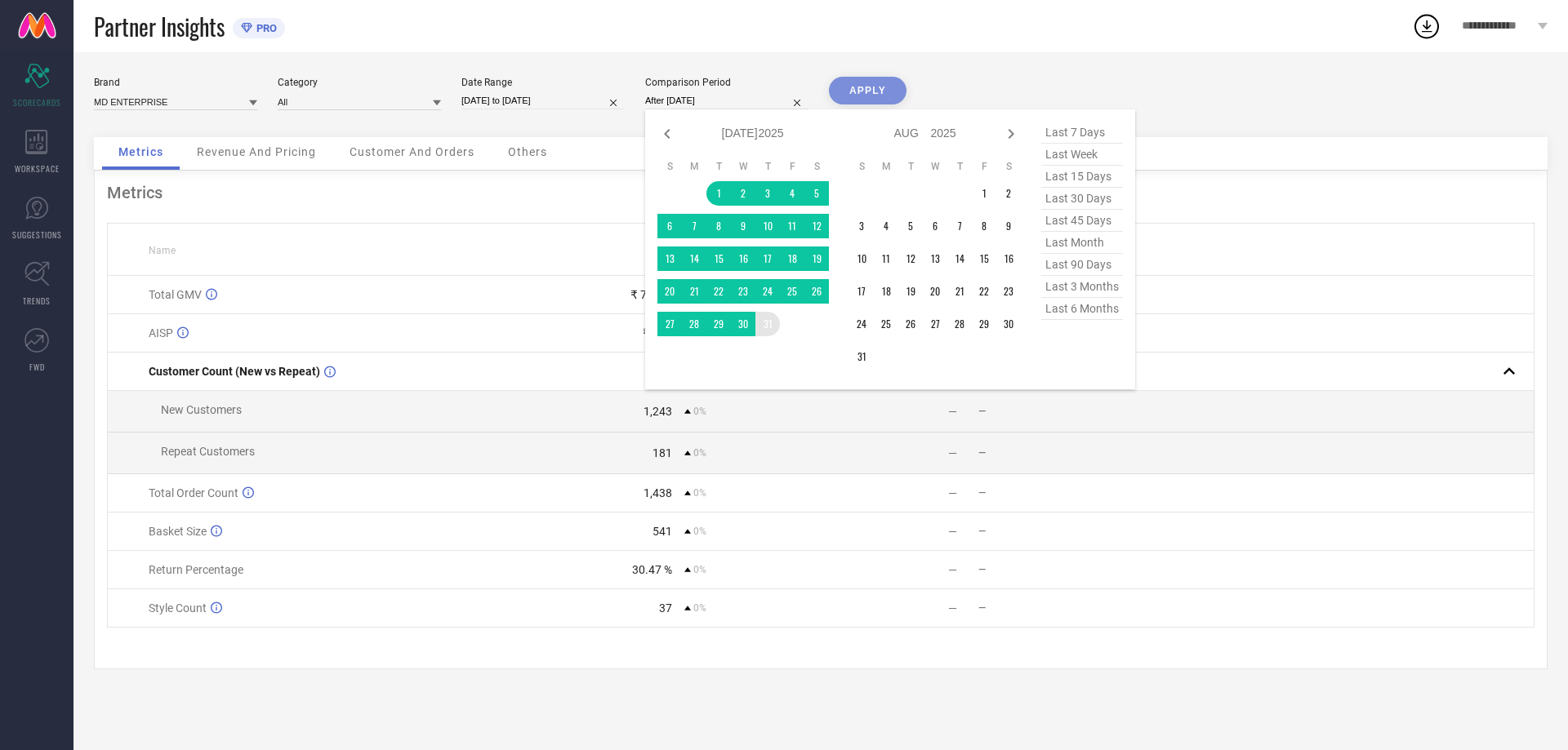
type input "[DATE] to [DATE]"
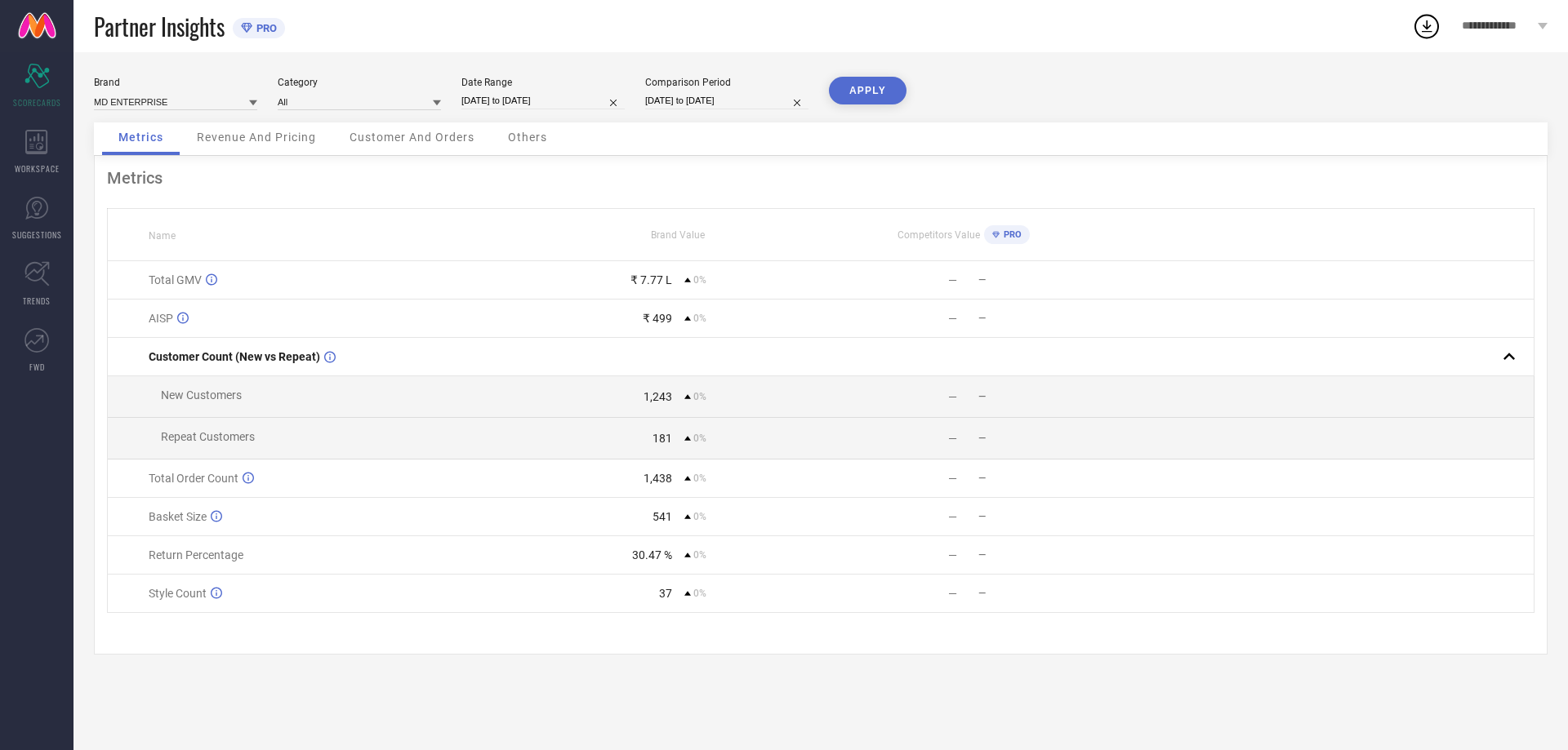
select select "7"
select select "2025"
select select "8"
select select "2025"
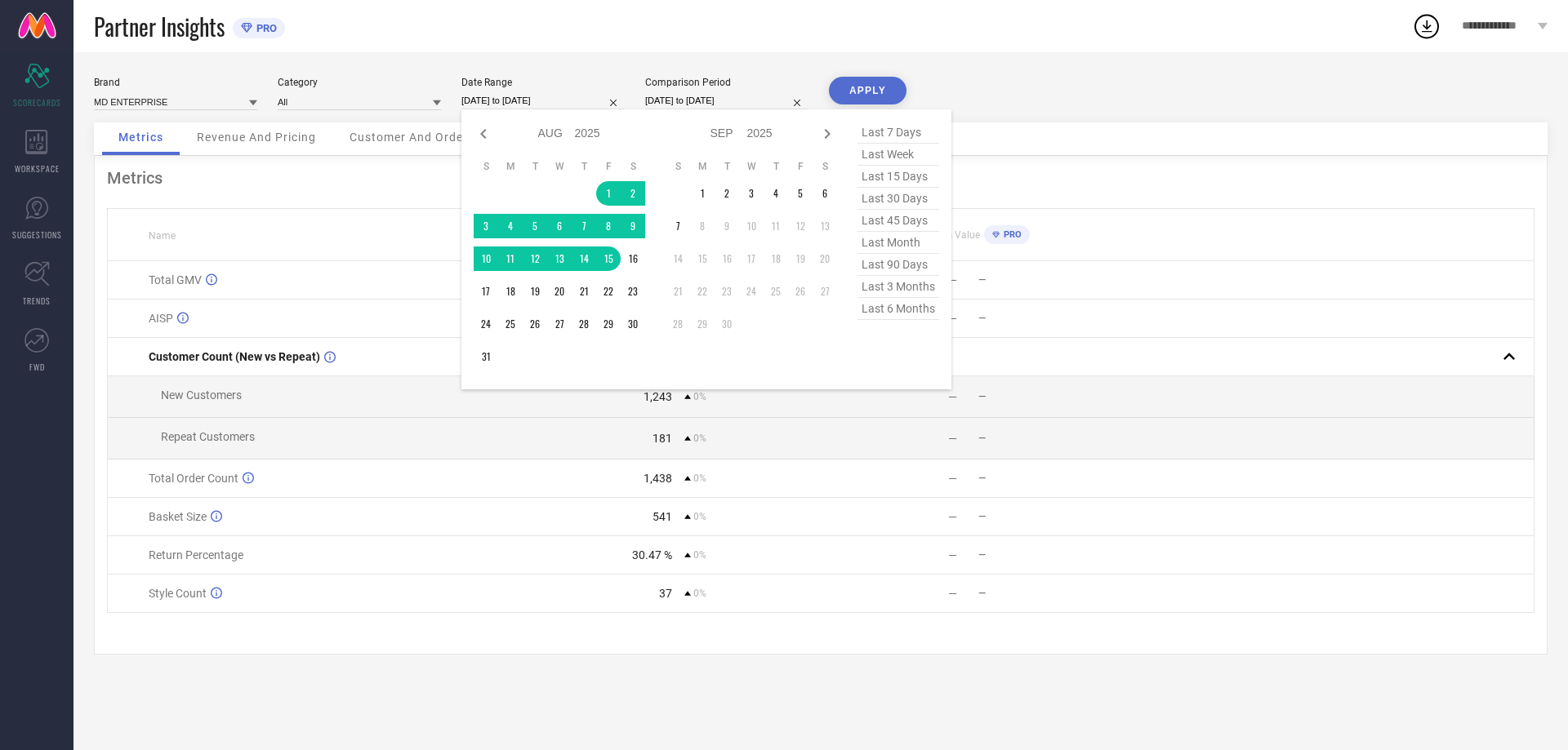
click at [543, 98] on input "[DATE] to [DATE]" at bounding box center [543, 100] width 163 height 17
click at [485, 138] on icon at bounding box center [483, 134] width 6 height 10
select select "6"
select select "2025"
select select "7"
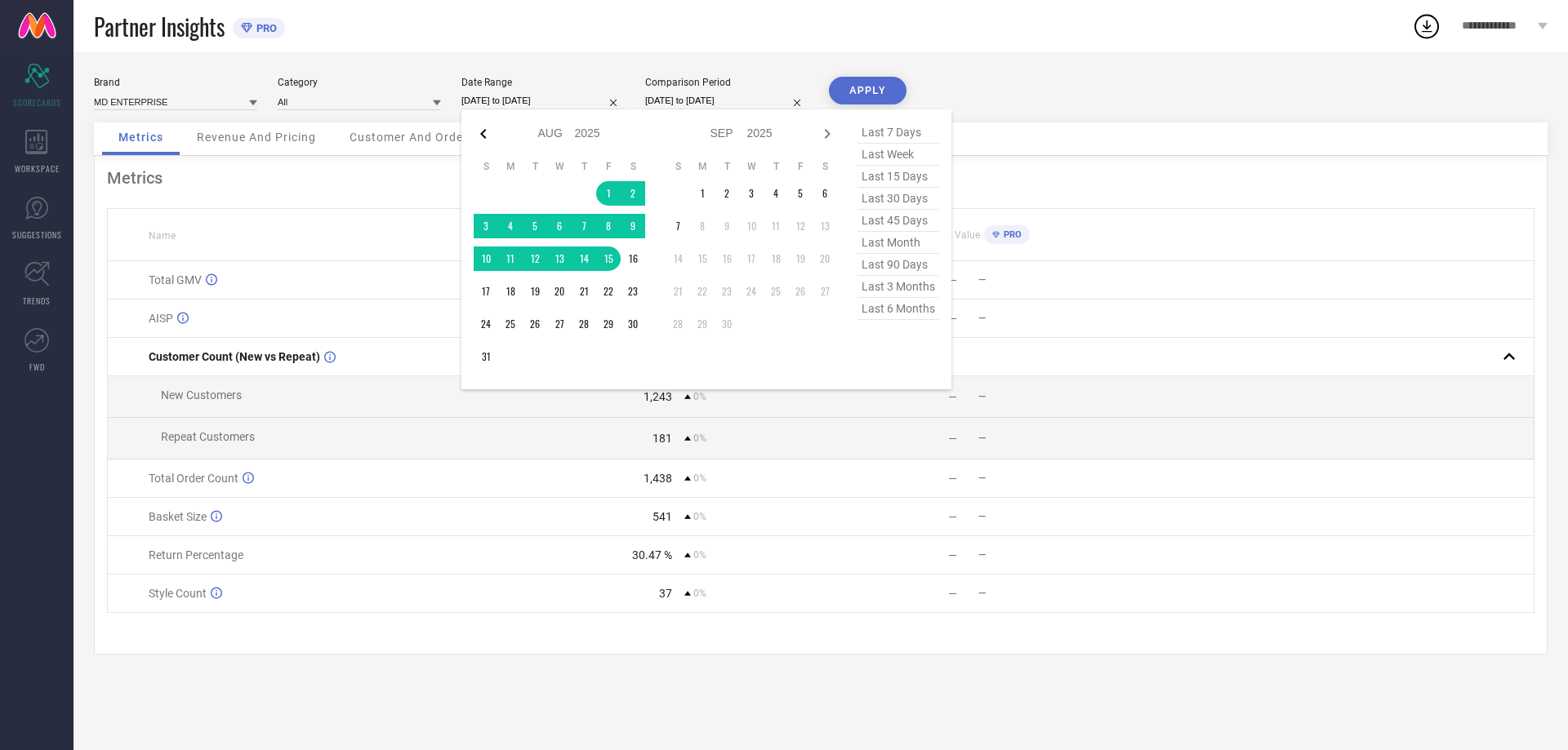
select select "2025"
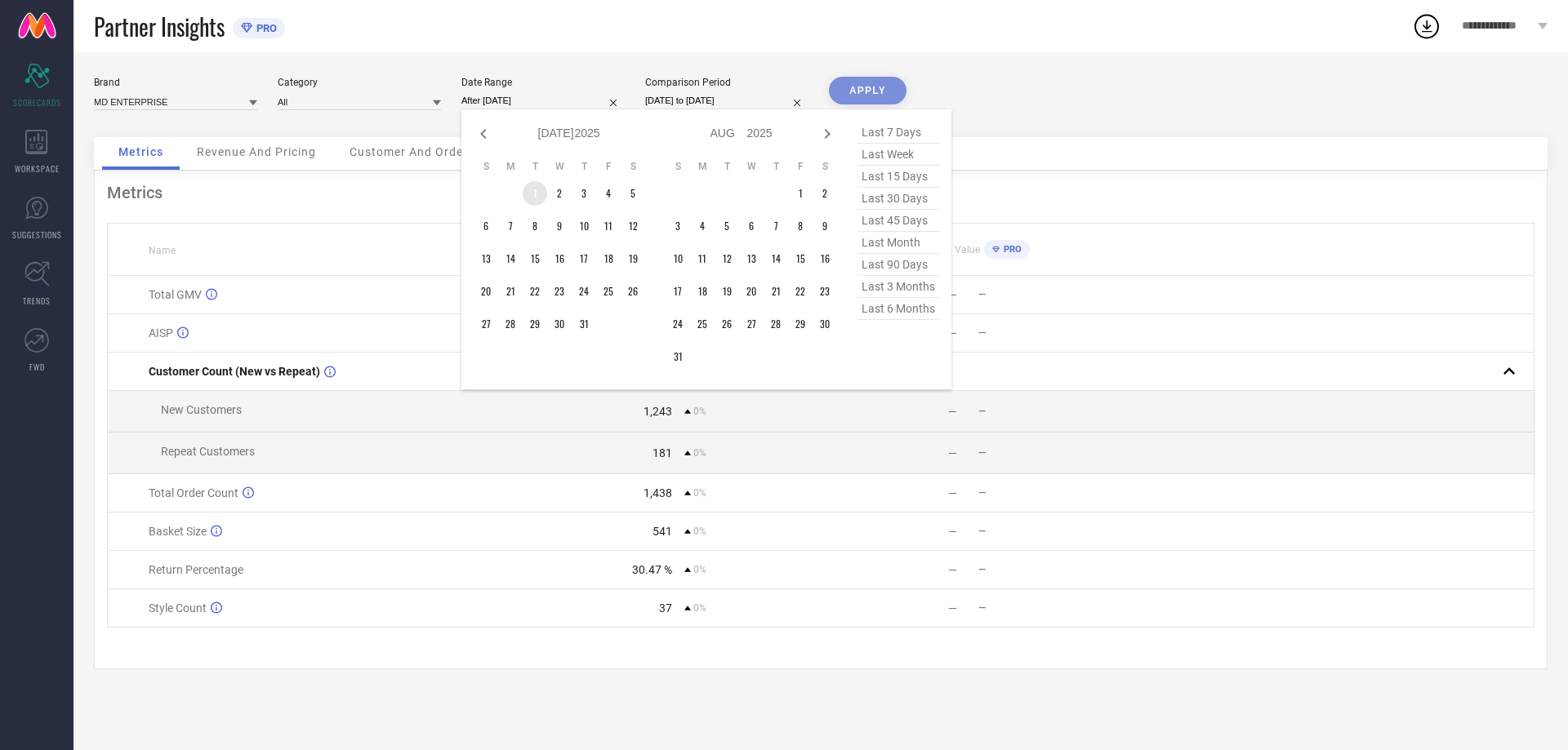
click at [539, 200] on td "1" at bounding box center [535, 193] width 25 height 25
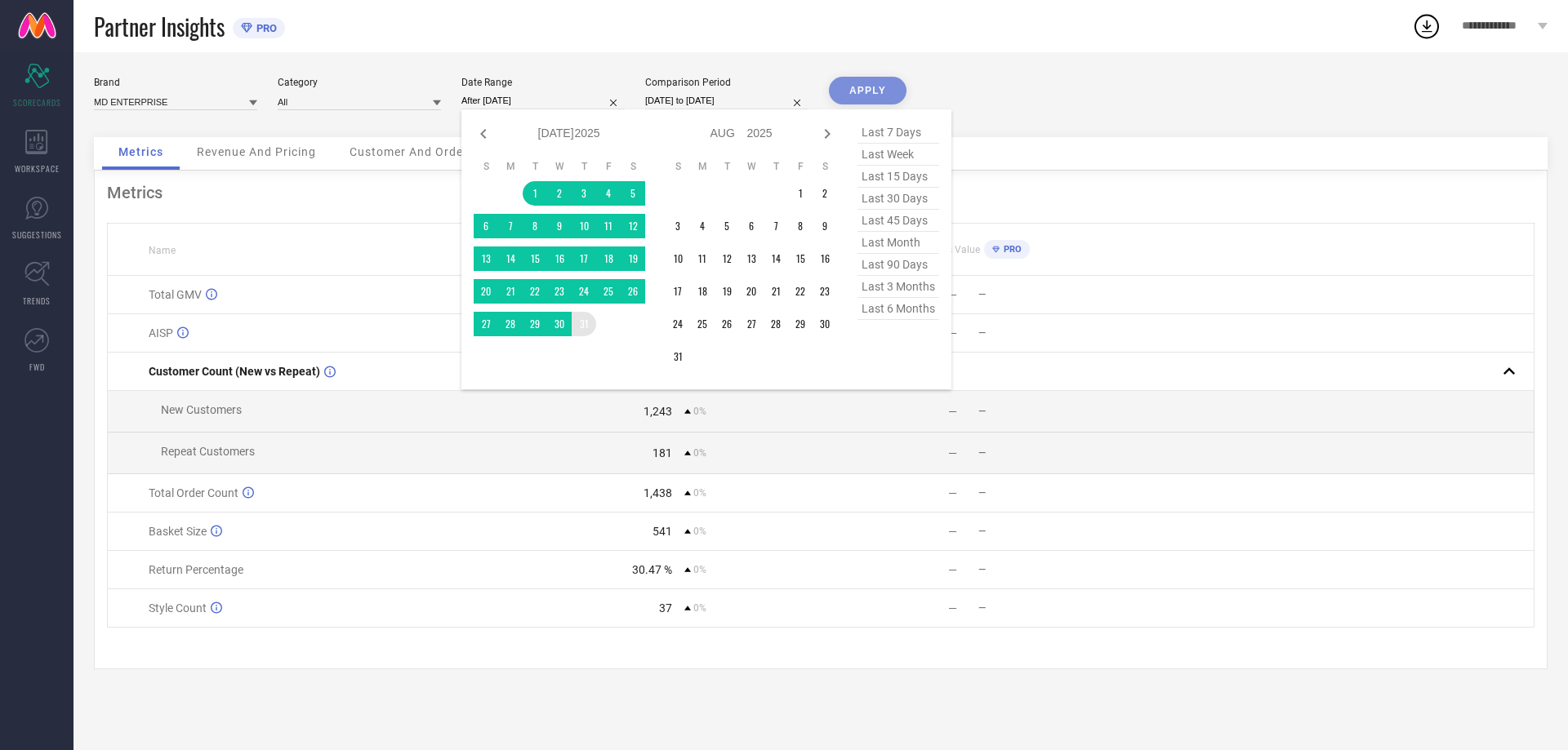
type input "[DATE] to [DATE]"
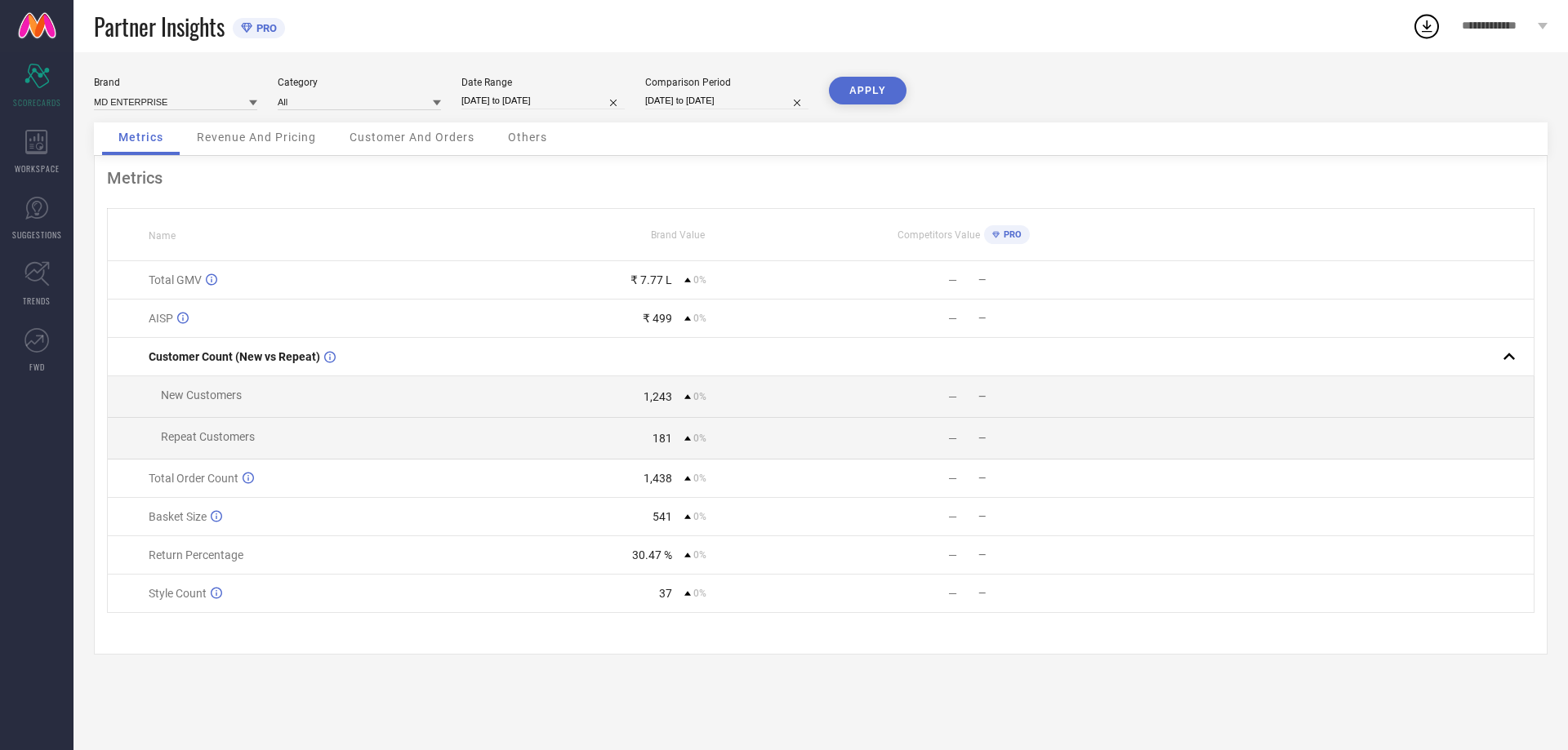
click at [882, 101] on button "APPLY" at bounding box center [867, 90] width 78 height 28
click at [694, 484] on span "0%" at bounding box center [700, 479] width 13 height 12
click at [258, 127] on div "Revenue And Pricing" at bounding box center [256, 138] width 152 height 33
